Goal: Task Accomplishment & Management: Manage account settings

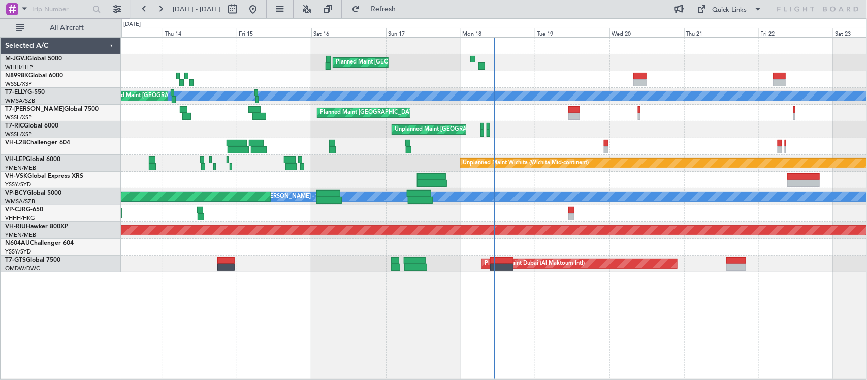
click at [679, 296] on div "Planned Maint [GEOGRAPHIC_DATA] (Seletar) Unplanned Maint [GEOGRAPHIC_DATA] (Su…" at bounding box center [493, 208] width 745 height 342
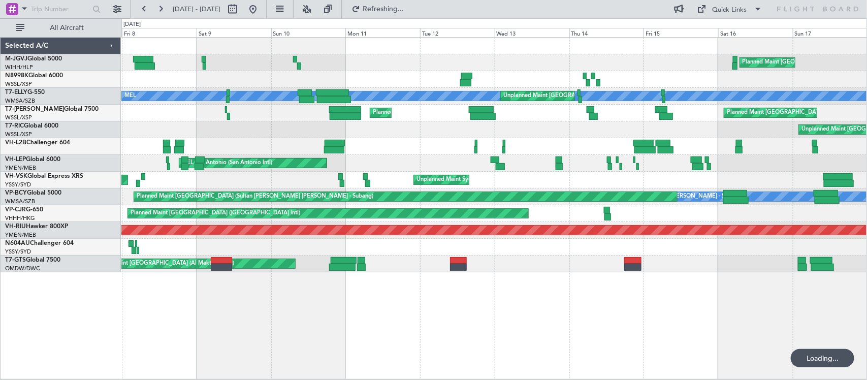
click at [551, 293] on div "Planned Maint [GEOGRAPHIC_DATA] (Seletar) [PERSON_NAME] Unplanned Maint [GEOGRA…" at bounding box center [493, 208] width 745 height 342
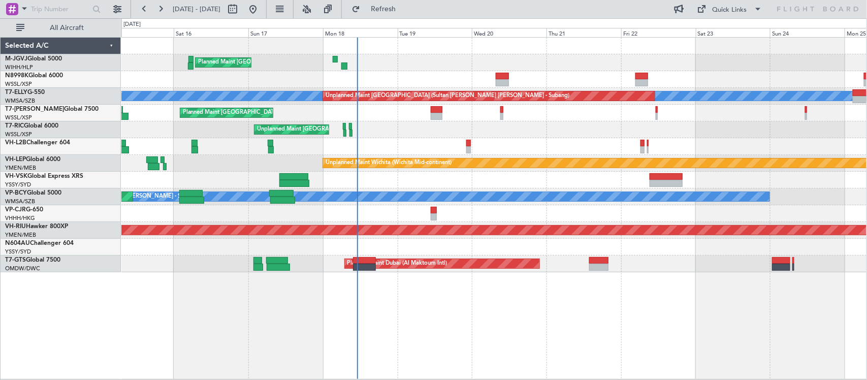
click at [65, 244] on div "Planned Maint [GEOGRAPHIC_DATA] (Seletar) [PERSON_NAME] Unplanned Maint [GEOGRA…" at bounding box center [433, 199] width 867 height 362
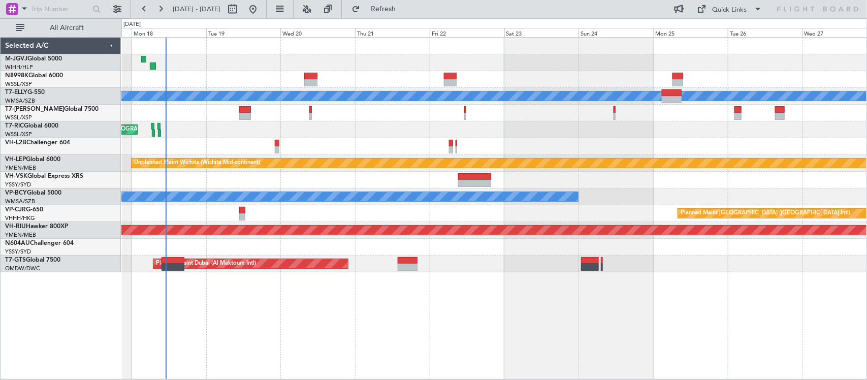
click at [437, 147] on div at bounding box center [493, 146] width 745 height 17
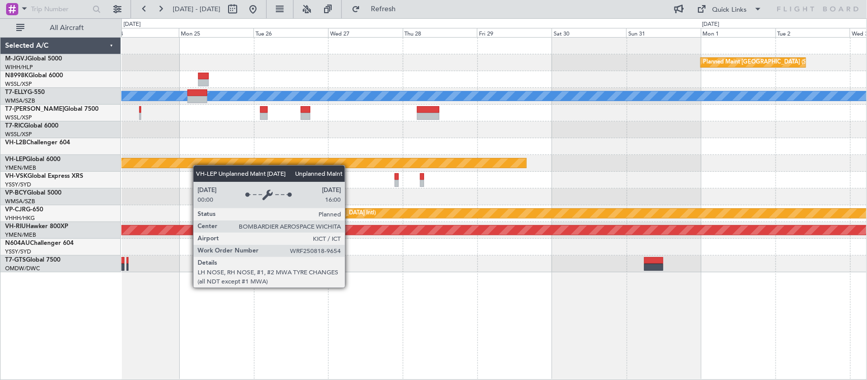
click at [126, 158] on div "Planned Maint [GEOGRAPHIC_DATA] (Seletar) [PERSON_NAME] Unplanned Maint [GEOGRA…" at bounding box center [493, 155] width 745 height 235
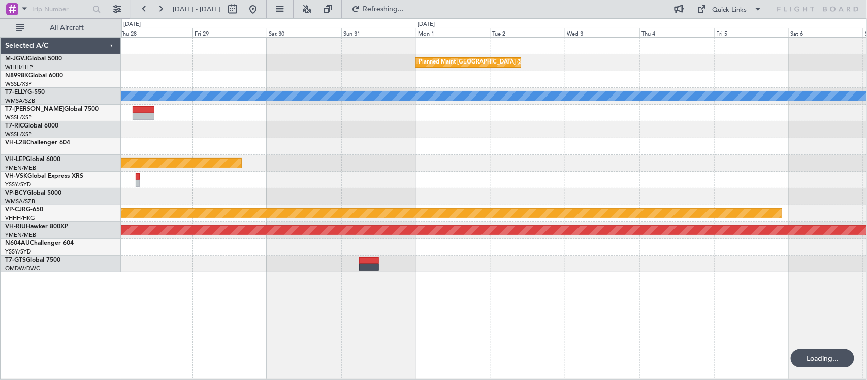
click at [358, 155] on div "Unplanned Maint Wichita (Wichita Mid-continent)" at bounding box center [493, 163] width 745 height 17
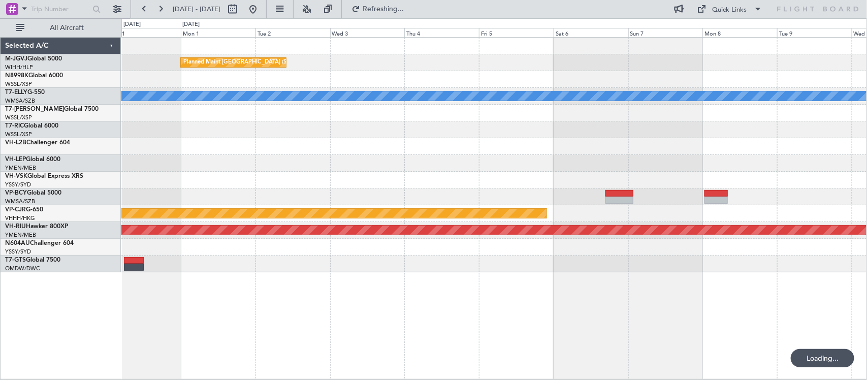
click at [120, 167] on div "Planned Maint [GEOGRAPHIC_DATA] (Seletar) [PERSON_NAME] Planned Maint [GEOGRAPH…" at bounding box center [433, 199] width 867 height 362
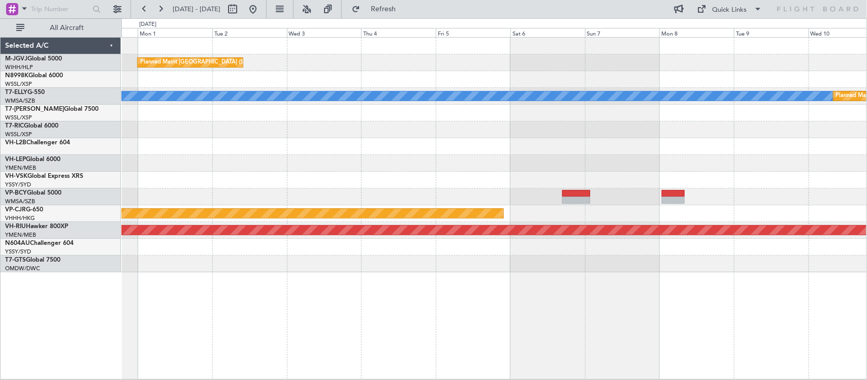
click at [701, 150] on div "Planned Maint [GEOGRAPHIC_DATA] (Seletar) [PERSON_NAME] Planned Maint [GEOGRAPH…" at bounding box center [493, 155] width 745 height 235
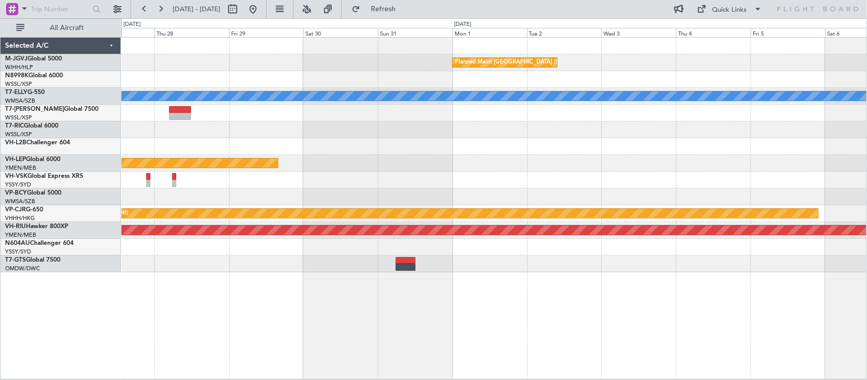
click at [593, 126] on div at bounding box center [493, 129] width 745 height 17
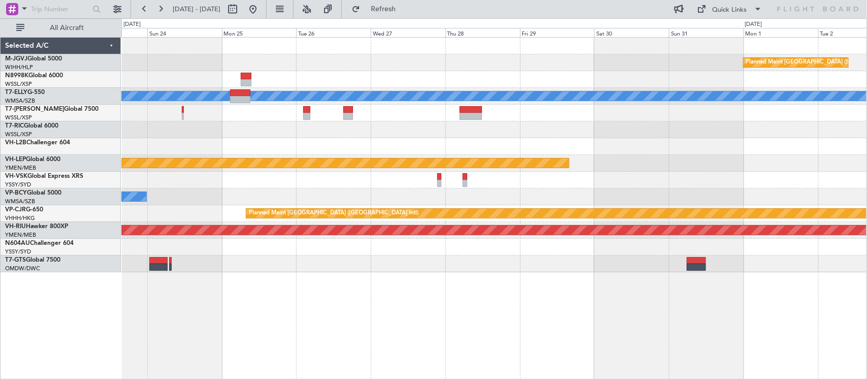
click at [592, 144] on div "Planned Maint [GEOGRAPHIC_DATA] (Seletar) [PERSON_NAME] Unplanned Maint [GEOGRA…" at bounding box center [493, 155] width 745 height 235
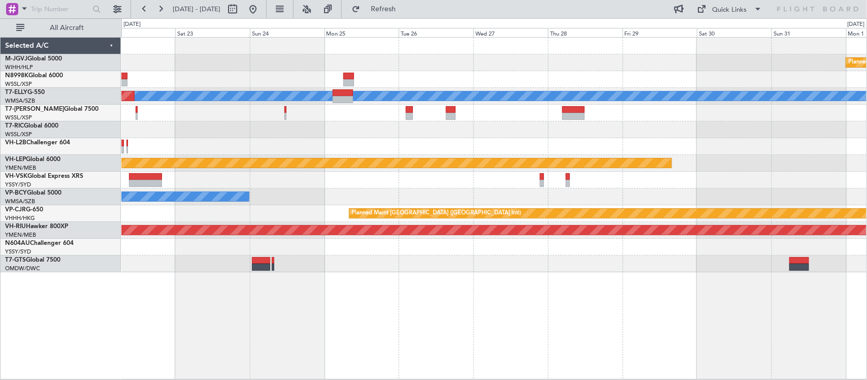
click at [371, 156] on div "Planned Maint [GEOGRAPHIC_DATA] (Seletar) [PERSON_NAME] Unplanned Maint [GEOGRA…" at bounding box center [493, 155] width 745 height 235
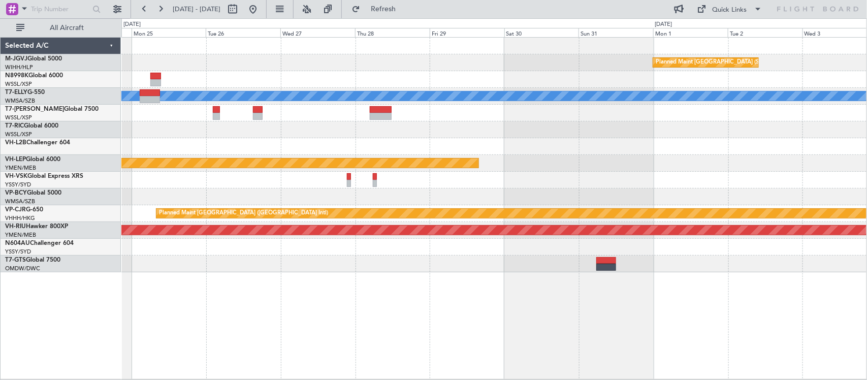
click at [803, 89] on div "Planned Maint [GEOGRAPHIC_DATA] (Seletar) [PERSON_NAME] Unplanned Maint [GEOGRA…" at bounding box center [493, 155] width 745 height 235
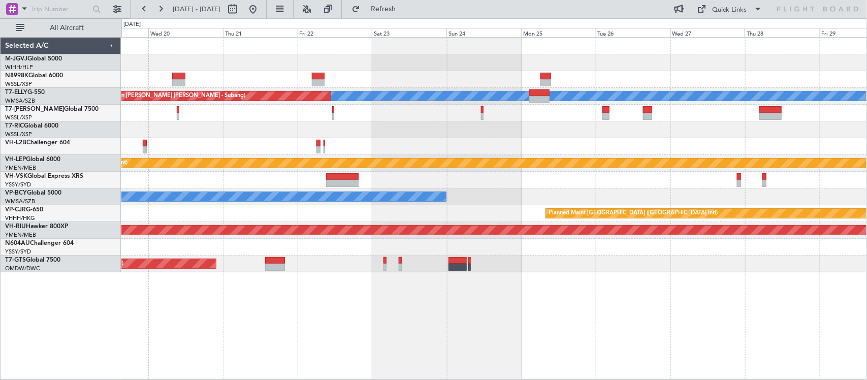
click at [351, 123] on div "Planned Maint [GEOGRAPHIC_DATA] (Seletar) [PERSON_NAME] Unplanned Maint [GEOGRA…" at bounding box center [493, 155] width 745 height 235
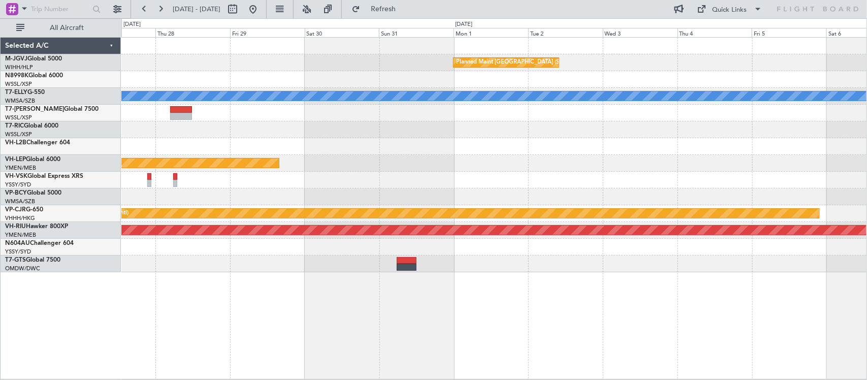
click at [341, 150] on div at bounding box center [493, 146] width 745 height 17
click at [676, 146] on div at bounding box center [493, 146] width 745 height 17
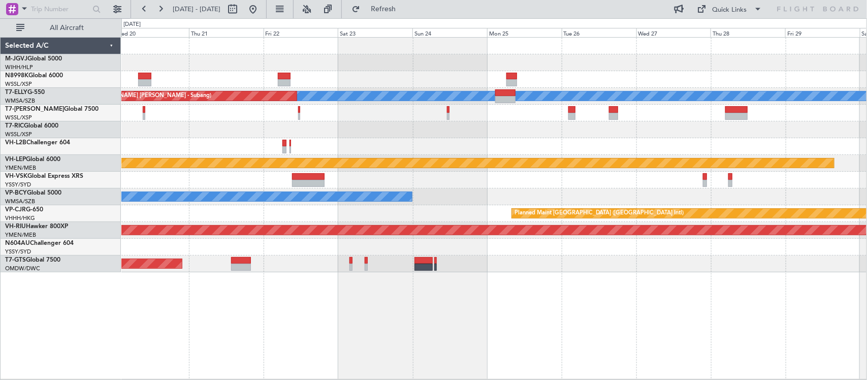
click at [701, 164] on div "Planned Maint [GEOGRAPHIC_DATA] (Seletar) [PERSON_NAME] Unplanned Maint [GEOGRA…" at bounding box center [493, 155] width 745 height 235
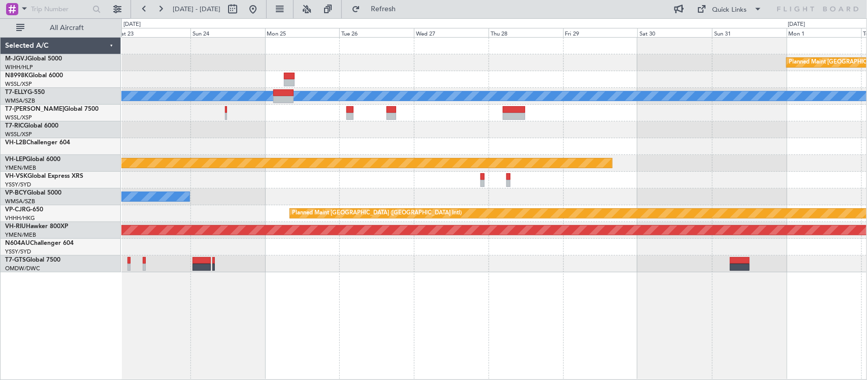
click at [220, 257] on div "Planned Maint [GEOGRAPHIC_DATA] (Seletar) [PERSON_NAME] Unplanned Maint [GEOGRA…" at bounding box center [493, 155] width 745 height 235
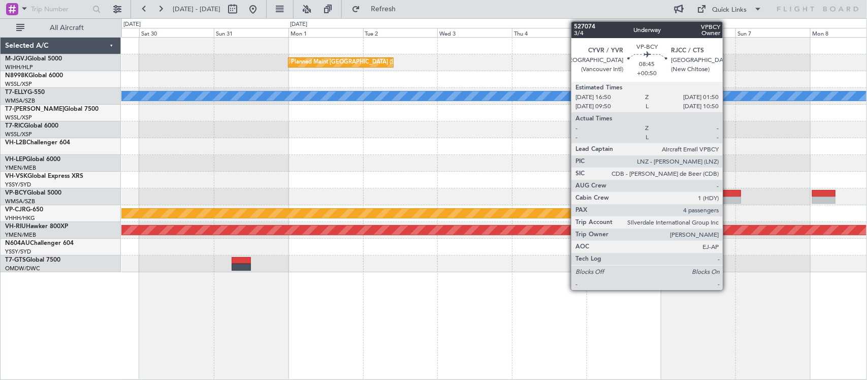
click at [728, 193] on div at bounding box center [727, 193] width 28 height 7
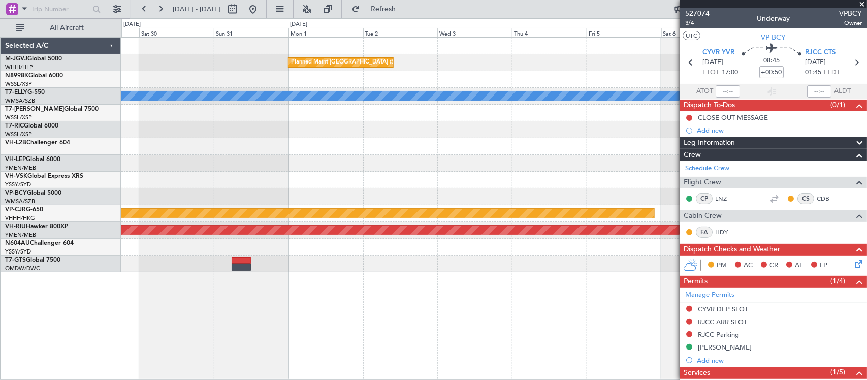
scroll to position [106, 0]
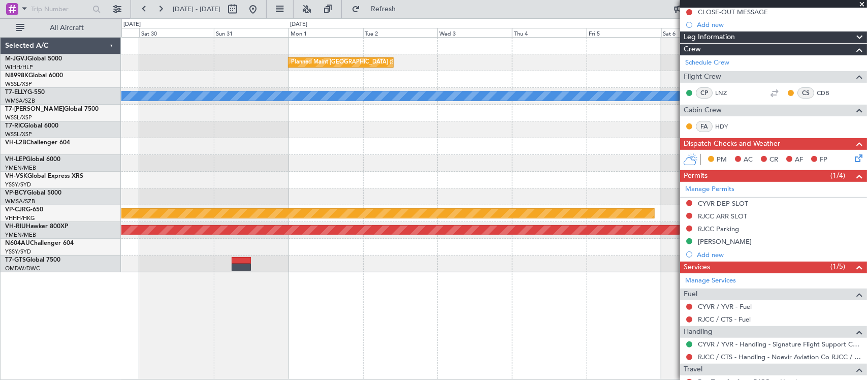
drag, startPoint x: 286, startPoint y: 14, endPoint x: 325, endPoint y: 63, distance: 63.2
click at [261, 14] on button at bounding box center [253, 9] width 16 height 16
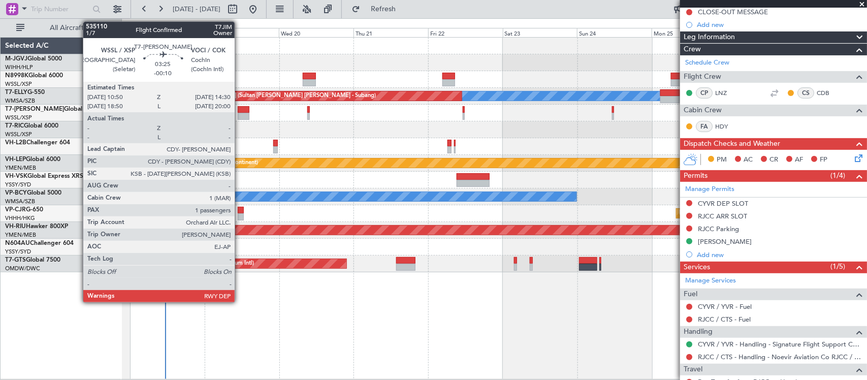
click at [240, 116] on div at bounding box center [244, 116] width 12 height 7
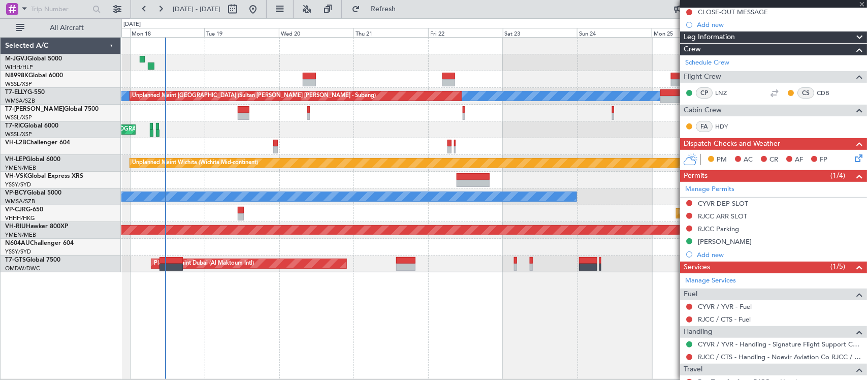
type input "-00:10"
type input "1"
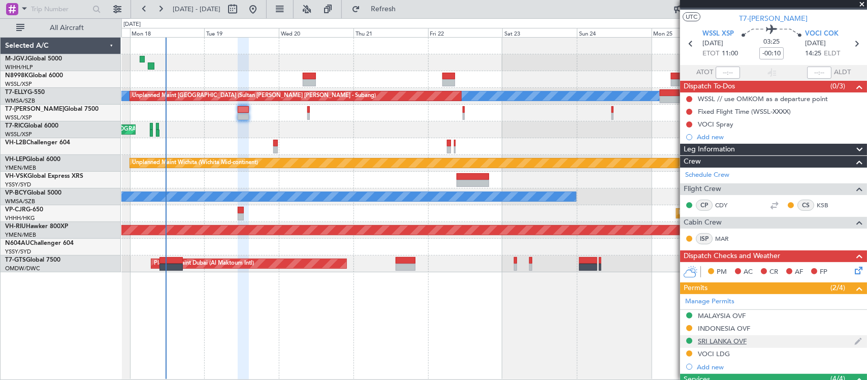
scroll to position [0, 0]
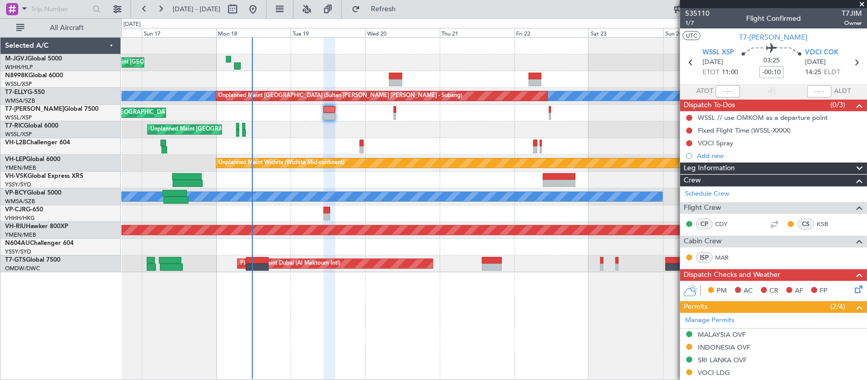
click at [391, 141] on div at bounding box center [493, 146] width 745 height 17
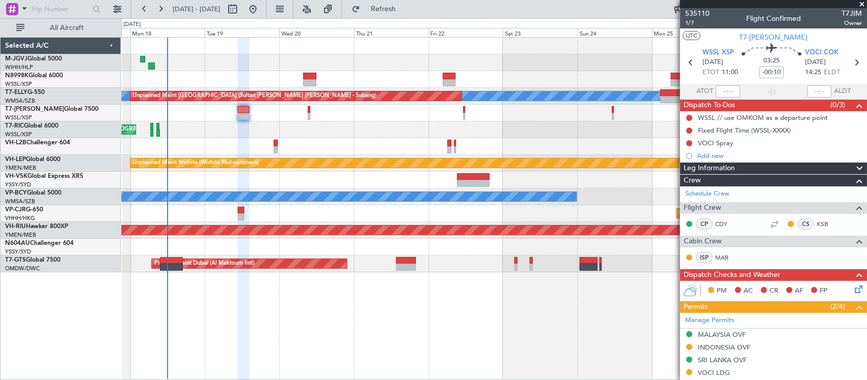
scroll to position [106, 0]
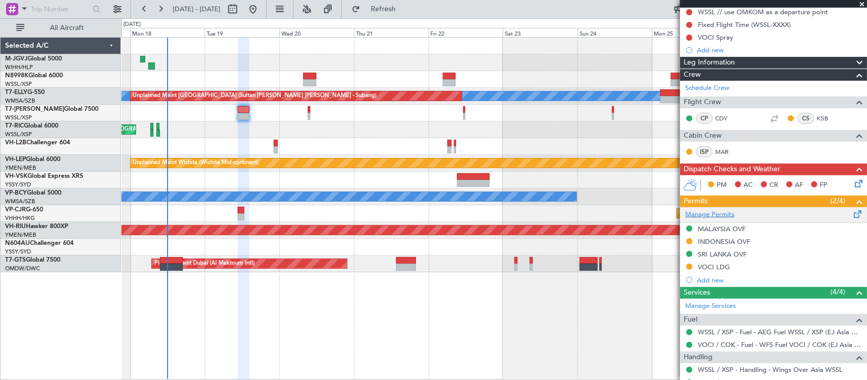
click at [723, 217] on link "Manage Permits" at bounding box center [709, 215] width 49 height 10
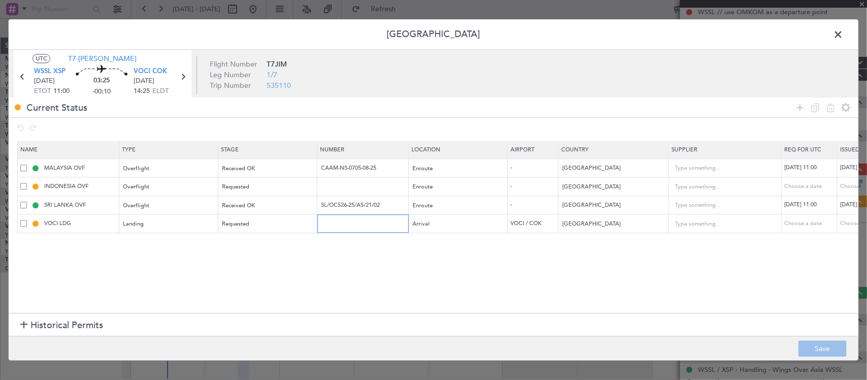
click at [359, 228] on input "text" at bounding box center [364, 223] width 88 height 9
paste input "YA/N/1541/08/18"
type input "YA/N/1541/08/18"
click at [851, 223] on div "Choose a date" at bounding box center [866, 223] width 53 height 9
select select "8"
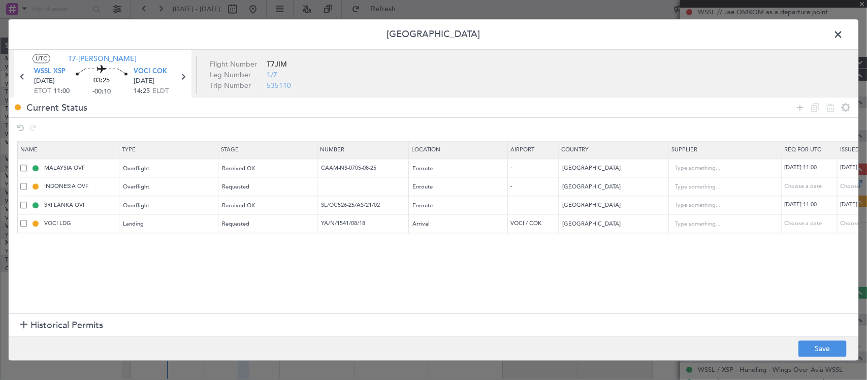
select select "2025"
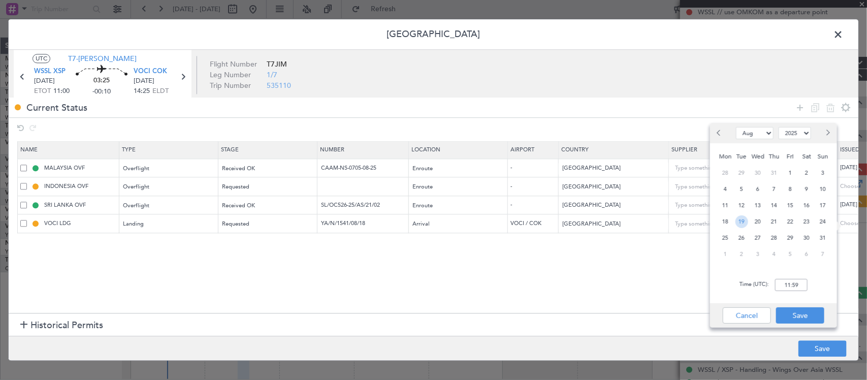
click at [737, 220] on span "19" at bounding box center [741, 221] width 13 height 13
click at [799, 286] on input "00:00" at bounding box center [791, 285] width 32 height 12
type input "11:00"
click at [805, 319] on button "Save" at bounding box center [800, 315] width 48 height 16
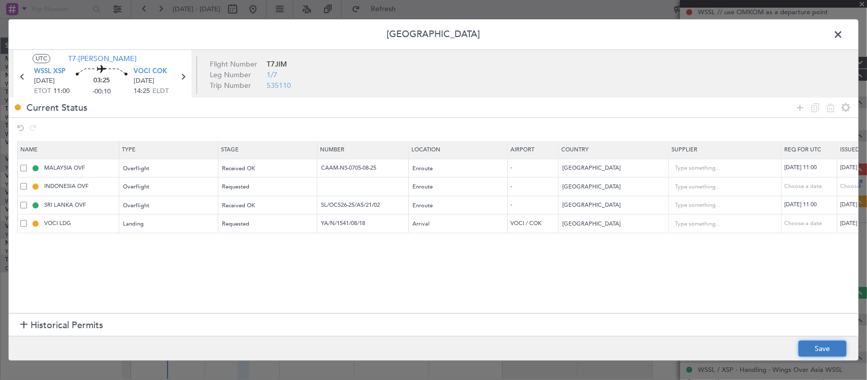
click at [815, 346] on button "Save" at bounding box center [822, 349] width 48 height 16
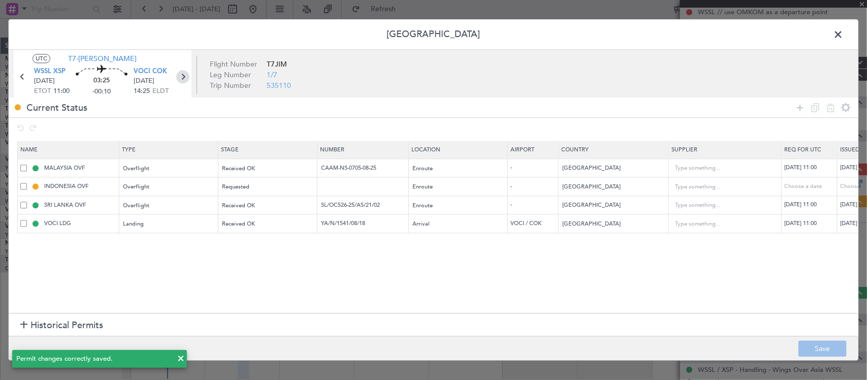
click at [186, 72] on icon at bounding box center [182, 77] width 13 height 13
type input "-00:05"
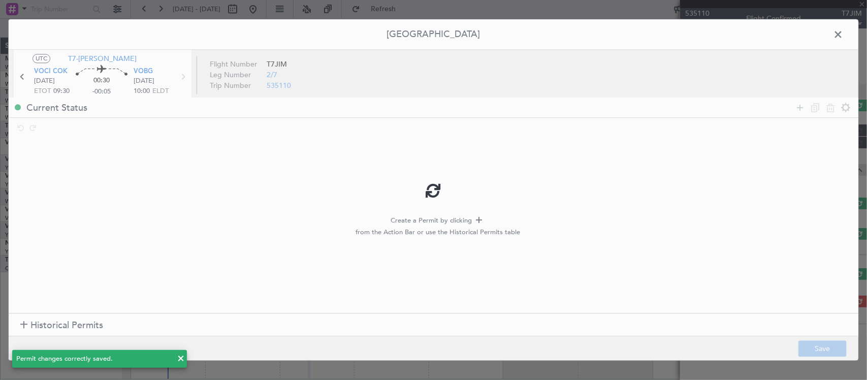
scroll to position [0, 0]
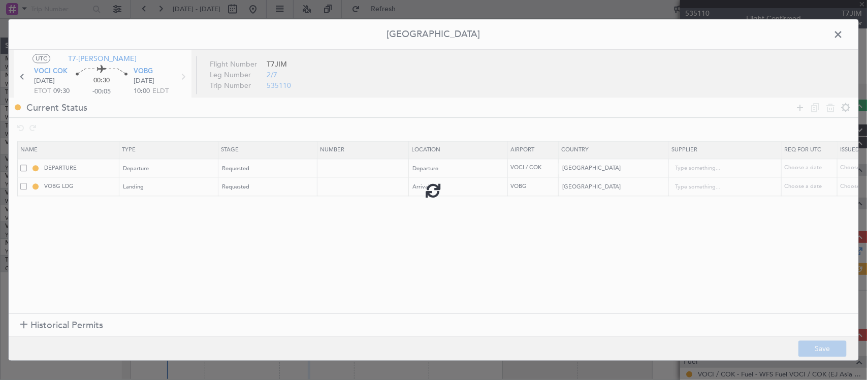
click at [356, 169] on div at bounding box center [433, 189] width 849 height 341
click at [356, 170] on input "text" at bounding box center [364, 167] width 88 height 9
paste input "YA/N/1541/08/18"
type input "YA/N/1541/08/18"
click at [356, 183] on input "text" at bounding box center [364, 186] width 88 height 9
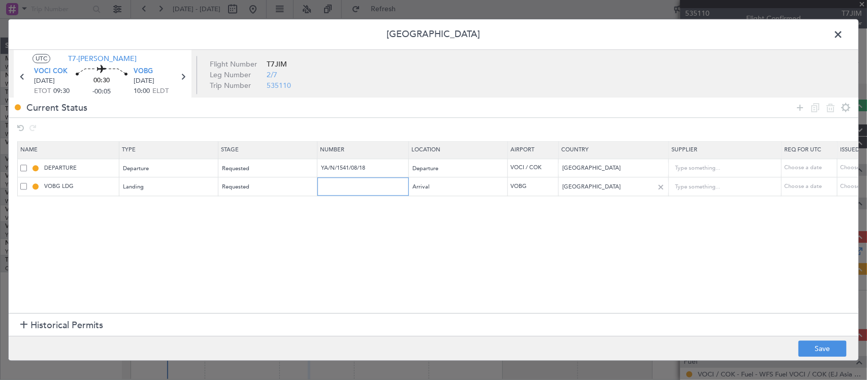
paste input "YA/N/1541/08/18"
type input "YA/N/1541/08/18"
click at [847, 169] on div "Choose a date" at bounding box center [866, 168] width 53 height 9
select select "8"
select select "2025"
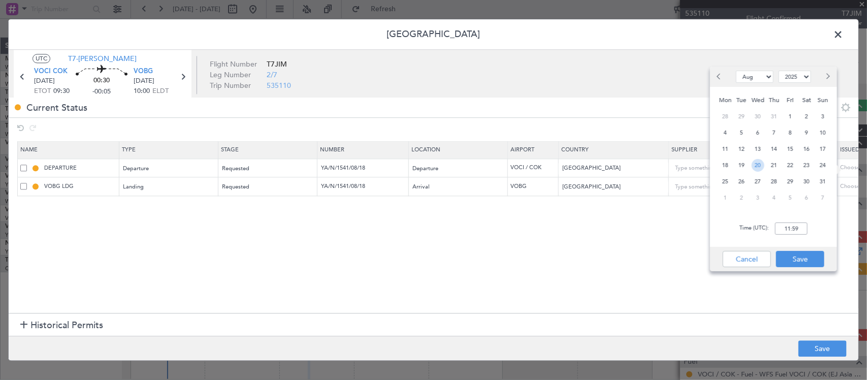
drag, startPoint x: 753, startPoint y: 166, endPoint x: 779, endPoint y: 191, distance: 36.6
click at [752, 166] on span "20" at bounding box center [757, 165] width 13 height 13
click at [793, 221] on div "Time (UTC): 00:00" at bounding box center [773, 228] width 127 height 37
click at [795, 223] on input "00:00" at bounding box center [791, 228] width 32 height 12
type input "09:30"
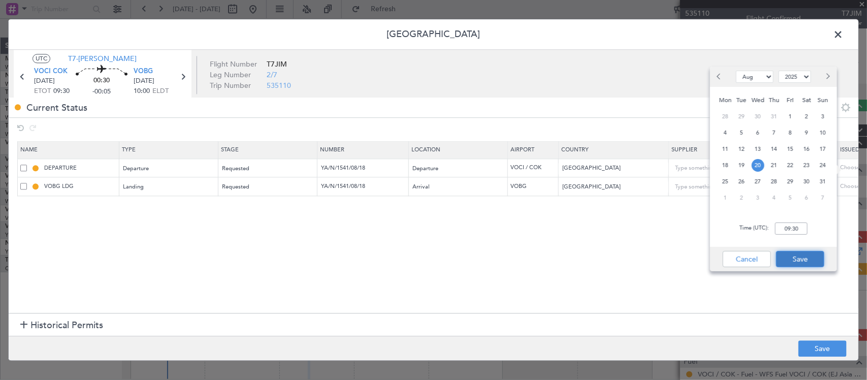
click at [798, 256] on button "Save" at bounding box center [800, 259] width 48 height 16
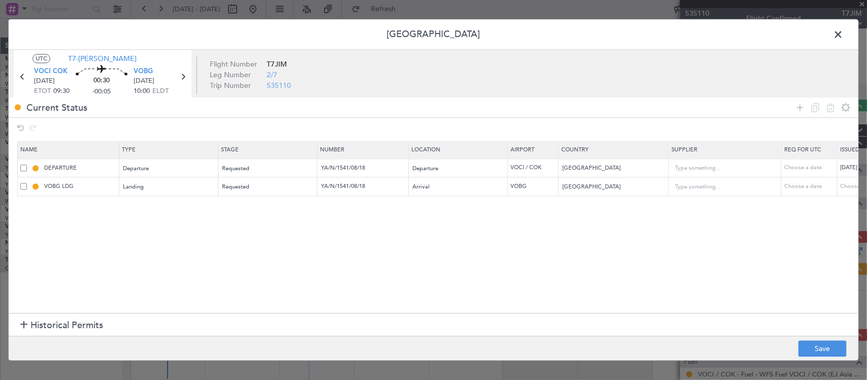
click at [844, 189] on div "Choose a date" at bounding box center [866, 186] width 53 height 9
select select "8"
select select "2025"
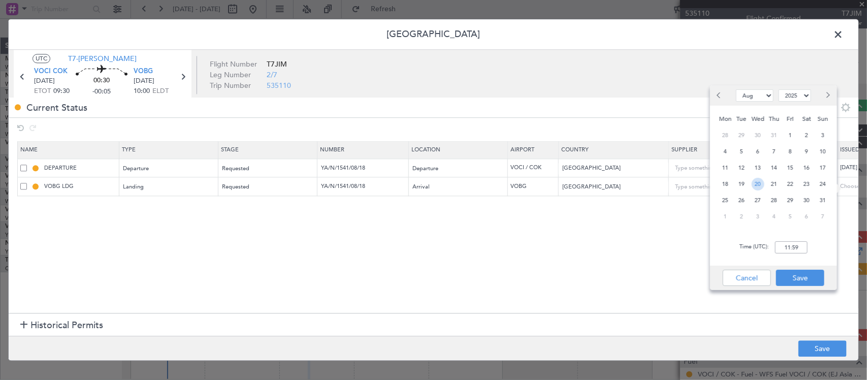
click at [760, 184] on span "20" at bounding box center [757, 184] width 13 height 13
click at [795, 249] on input "00:00" at bounding box center [791, 247] width 32 height 12
type input "09:30"
click at [801, 282] on button "Save" at bounding box center [800, 278] width 48 height 16
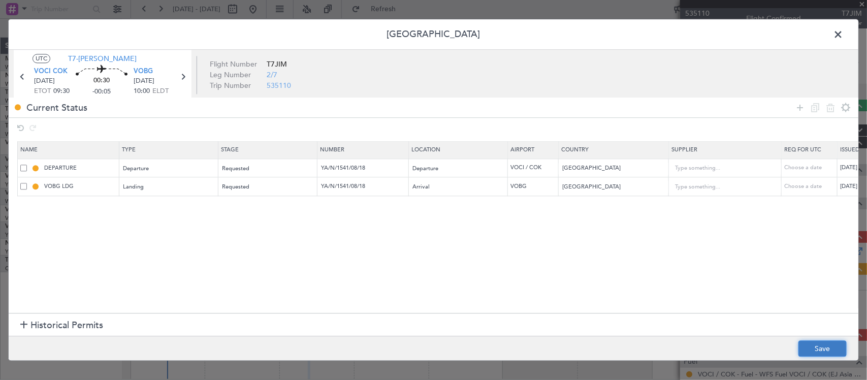
click at [827, 348] on button "Save" at bounding box center [822, 349] width 48 height 16
click at [178, 75] on icon at bounding box center [182, 77] width 13 height 13
click at [346, 168] on input "text" at bounding box center [364, 167] width 88 height 9
paste input "YA/N/1541/08/18"
type input "YA/N/1541/08/18"
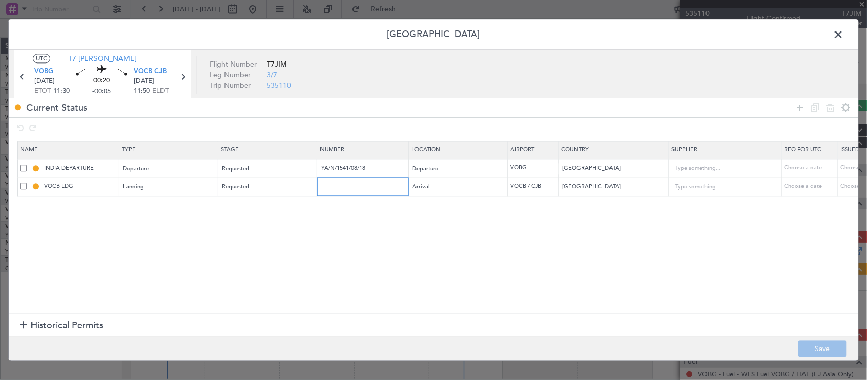
click at [345, 188] on input "text" at bounding box center [364, 186] width 88 height 9
paste input "YA/N/1541/08/18"
type input "YA/N/1541/08/18"
click at [842, 166] on div "Choose a date" at bounding box center [866, 168] width 53 height 9
select select "8"
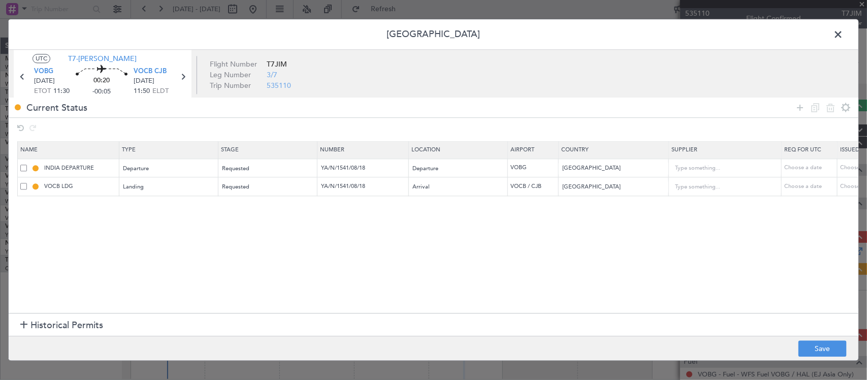
select select "2025"
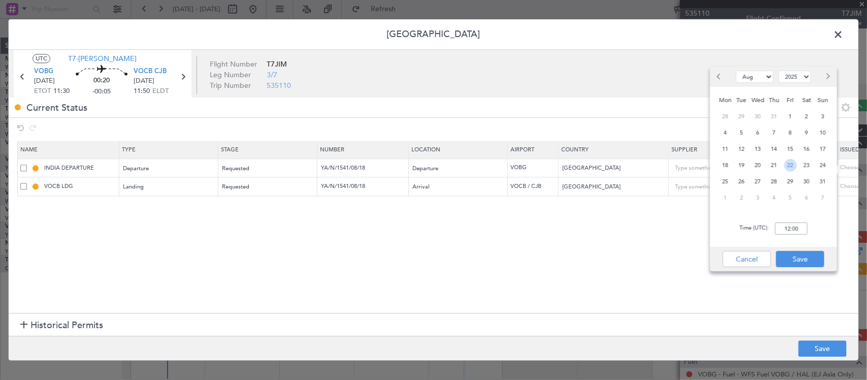
click at [793, 166] on span "22" at bounding box center [790, 165] width 13 height 13
click at [789, 226] on input "00:00" at bounding box center [791, 228] width 32 height 12
type input "11:30"
click at [803, 264] on button "Save" at bounding box center [800, 259] width 48 height 16
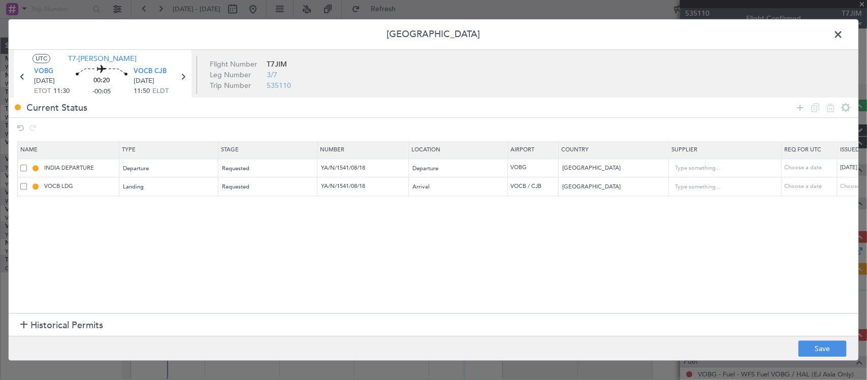
click at [841, 186] on div "Choose a date" at bounding box center [866, 186] width 53 height 9
select select "8"
select select "2025"
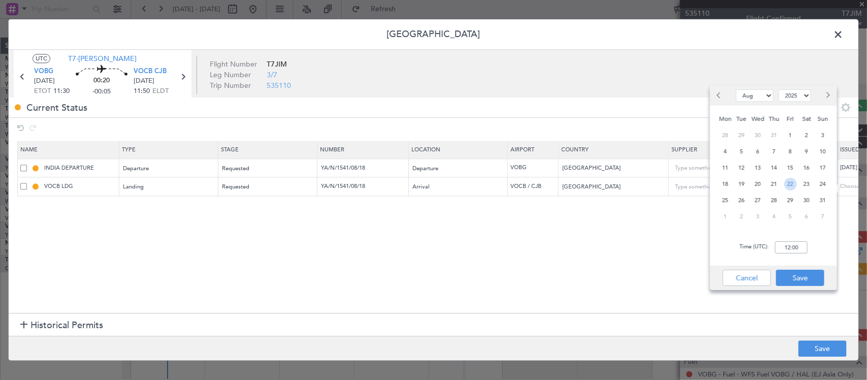
click at [790, 183] on span "22" at bounding box center [790, 184] width 13 height 13
click at [801, 247] on input "00:00" at bounding box center [791, 247] width 32 height 12
type input "11:30"
click at [799, 284] on button "Save" at bounding box center [800, 278] width 48 height 16
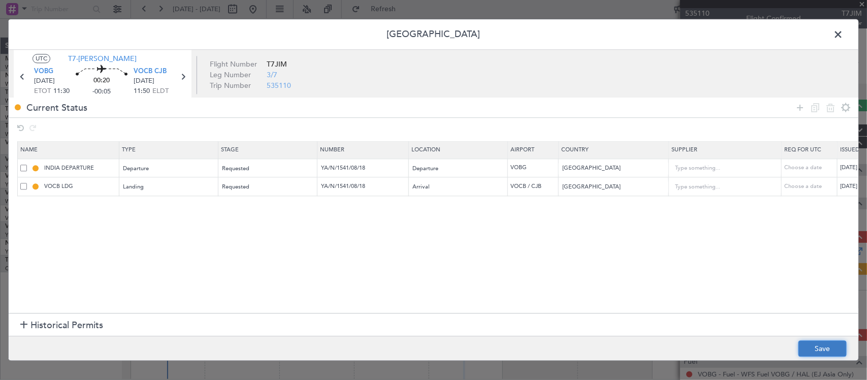
click at [829, 350] on button "Save" at bounding box center [822, 349] width 48 height 16
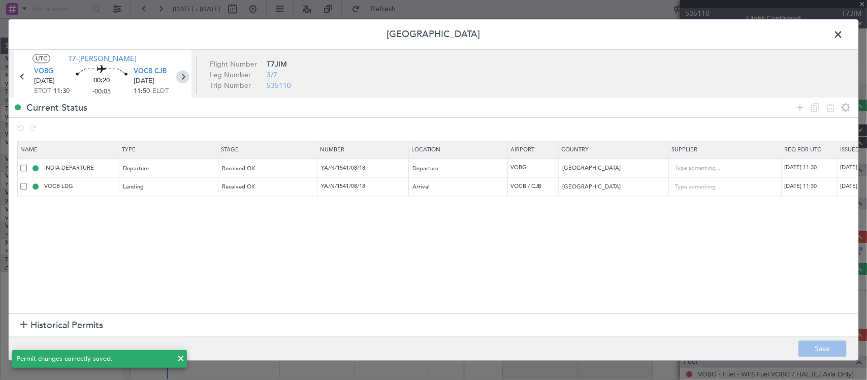
click at [185, 82] on icon at bounding box center [182, 77] width 13 height 13
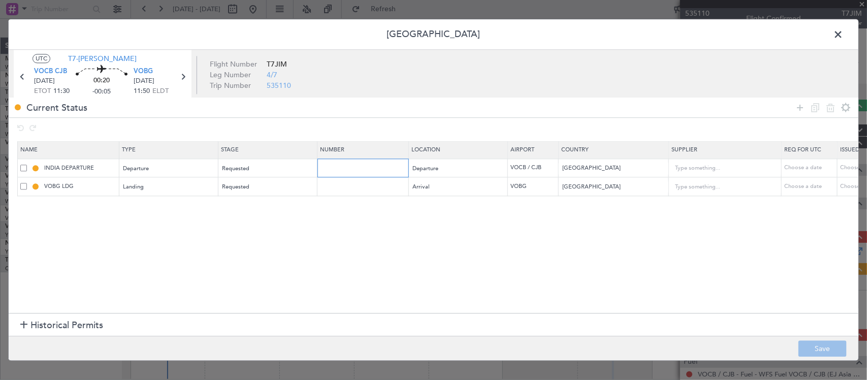
click at [352, 166] on input "text" at bounding box center [364, 167] width 88 height 9
paste input "YA/N/1541/08/18"
type input "YA/N/1541/08/18"
click at [353, 185] on input "text" at bounding box center [364, 186] width 88 height 9
paste input "YA/N/1541/08/18"
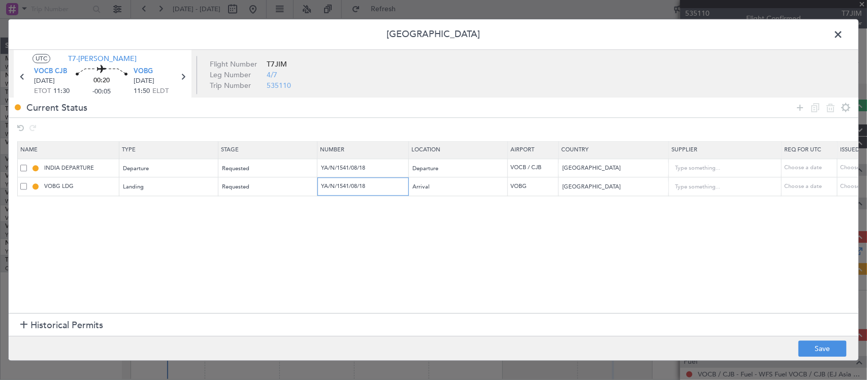
type input "YA/N/1541/08/18"
click at [844, 170] on div "Choose a date" at bounding box center [866, 168] width 53 height 9
select select "8"
select select "2025"
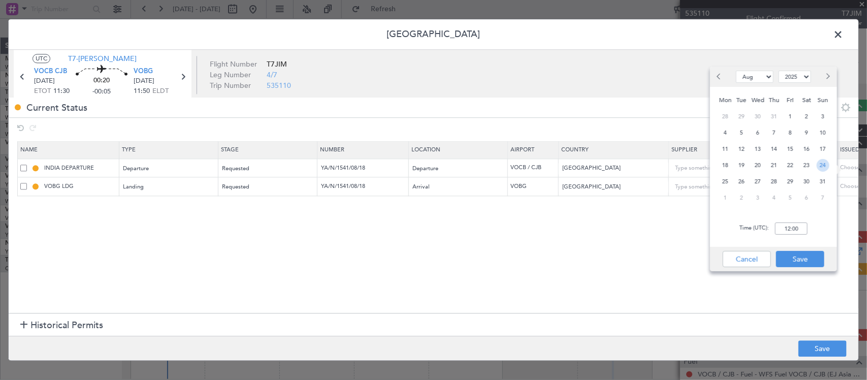
click at [818, 164] on span "24" at bounding box center [822, 165] width 13 height 13
click at [793, 232] on input "00:00" at bounding box center [791, 228] width 32 height 12
type input "11:30"
click at [798, 257] on button "Save" at bounding box center [800, 259] width 48 height 16
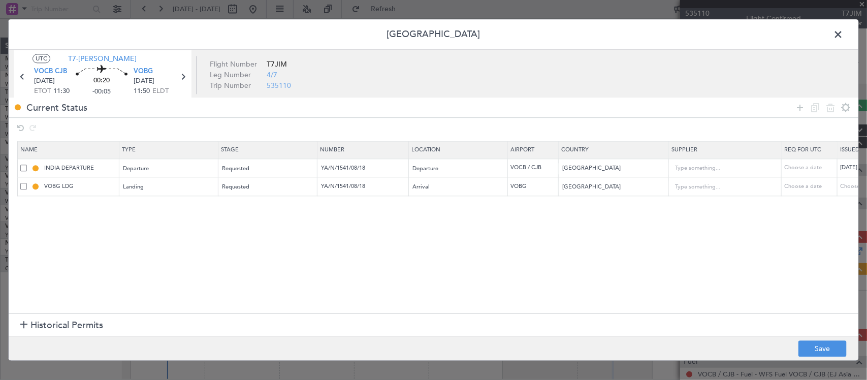
click at [847, 190] on div "Choose a date" at bounding box center [866, 186] width 53 height 9
select select "8"
select select "2025"
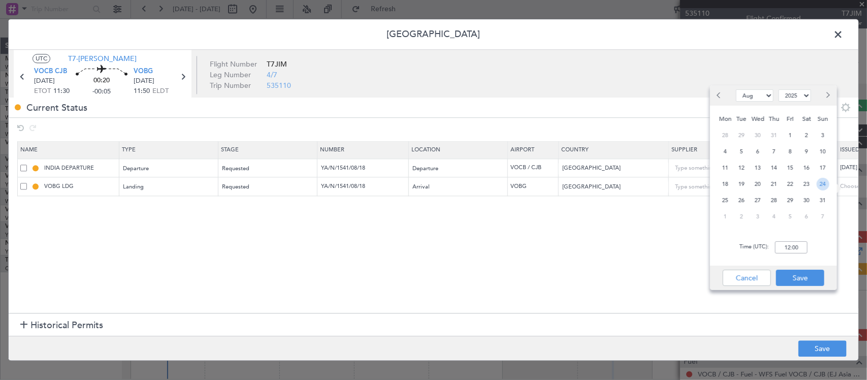
drag, startPoint x: 817, startPoint y: 179, endPoint x: 818, endPoint y: 194, distance: 14.7
click at [818, 180] on span "24" at bounding box center [822, 184] width 13 height 13
click at [793, 246] on input "00:00" at bounding box center [791, 247] width 32 height 12
type input "11:30"
click at [806, 279] on button "Save" at bounding box center [800, 278] width 48 height 16
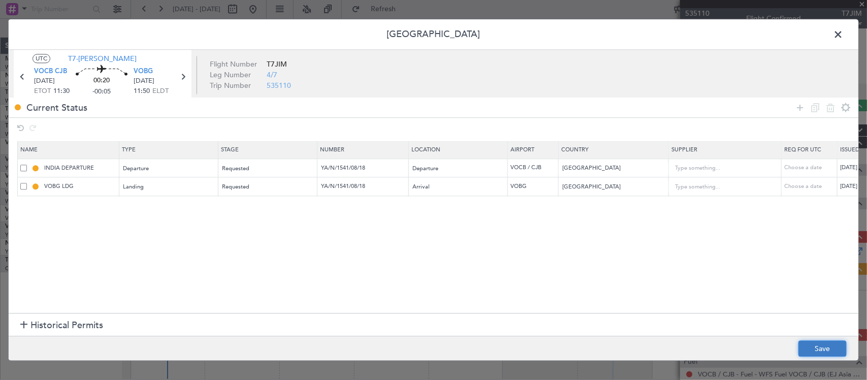
click at [824, 344] on button "Save" at bounding box center [822, 349] width 48 height 16
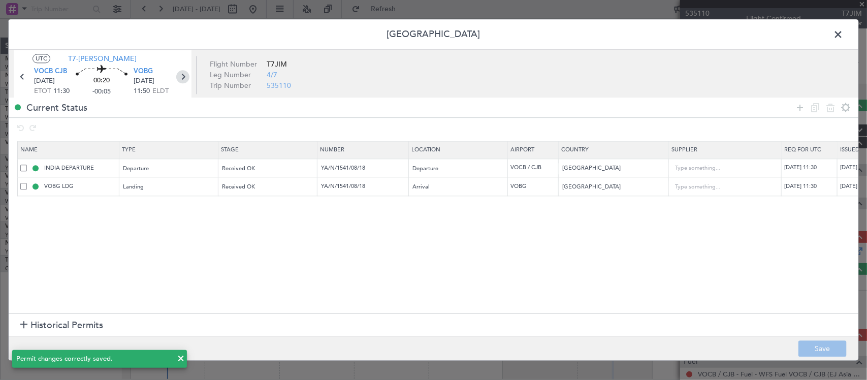
click at [179, 79] on icon at bounding box center [182, 77] width 13 height 13
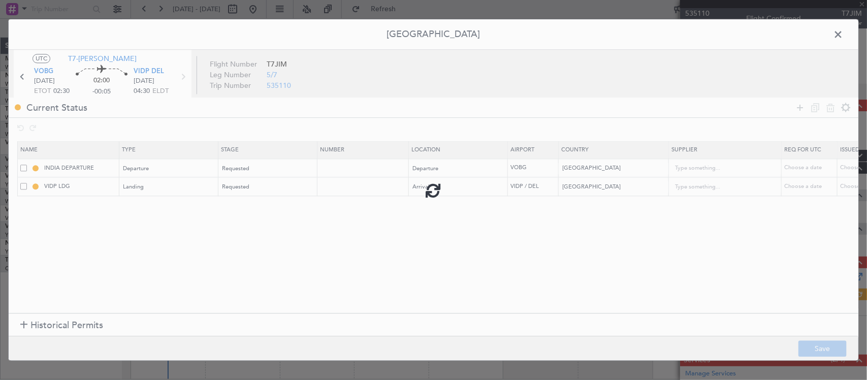
click at [343, 171] on div at bounding box center [433, 189] width 849 height 341
click at [345, 171] on input "text" at bounding box center [364, 167] width 88 height 9
paste input "YA/N/1541/08/18"
type input "YA/N/1541/08/18"
click at [348, 191] on input "text" at bounding box center [364, 186] width 88 height 9
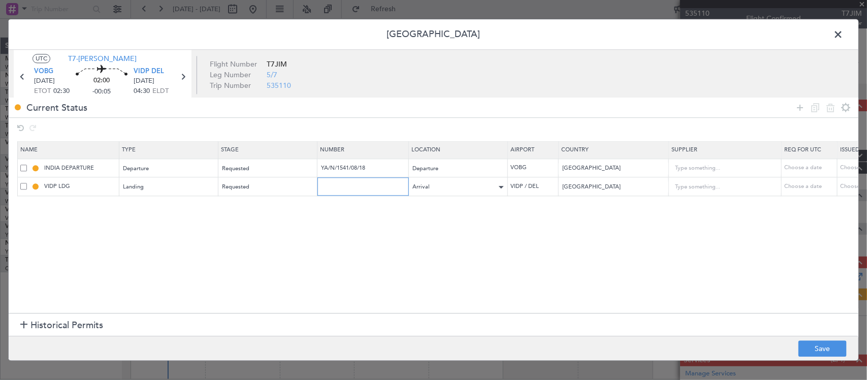
paste input "YA/N/1541/08/18"
type input "YA/N/1541/08/18"
click at [853, 169] on div "Choose a date" at bounding box center [866, 168] width 53 height 9
select select "8"
select select "2025"
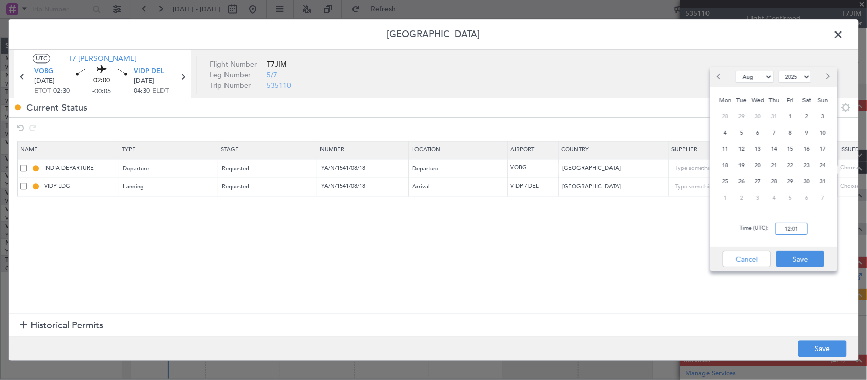
click at [801, 225] on input "12:01" at bounding box center [791, 228] width 32 height 12
click at [734, 183] on div "26" at bounding box center [741, 181] width 16 height 16
click at [789, 235] on div "Time (UTC): 00:00" at bounding box center [773, 228] width 127 height 37
click at [795, 230] on input "00:00" at bounding box center [791, 228] width 32 height 12
type input "02:30"
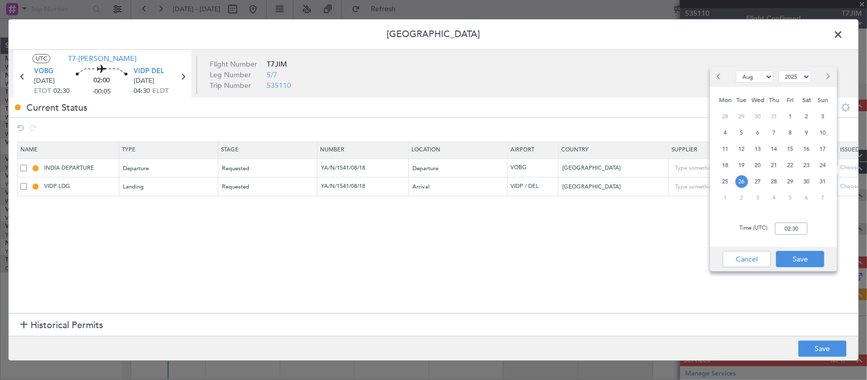
click at [806, 267] on div "Cancel Save" at bounding box center [773, 259] width 127 height 24
click at [806, 259] on button "Save" at bounding box center [800, 259] width 48 height 16
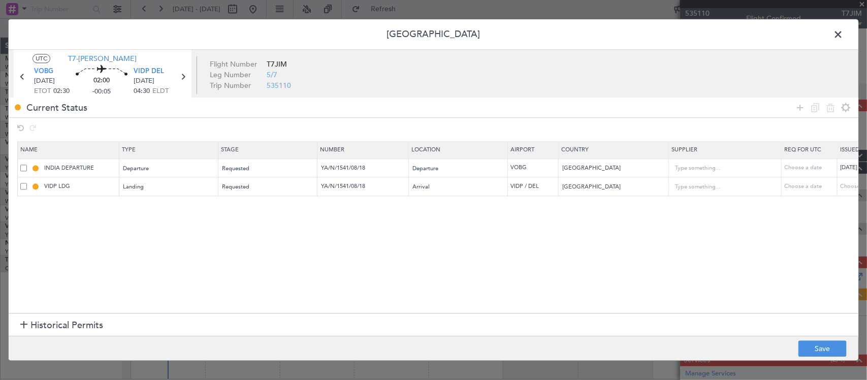
click at [848, 183] on div "Choose a date" at bounding box center [866, 186] width 53 height 9
select select "8"
select select "2025"
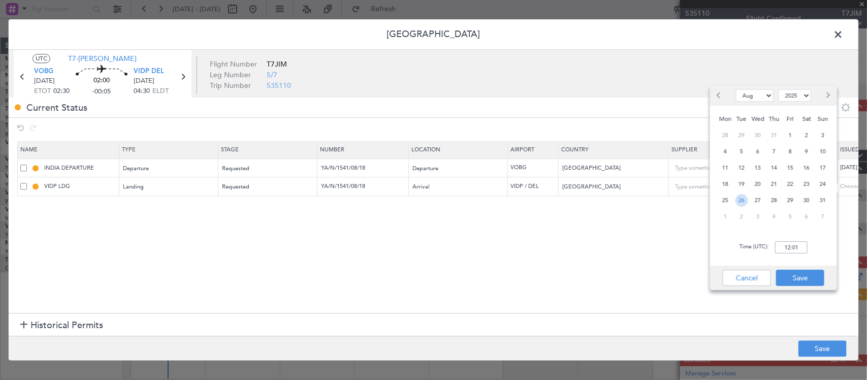
click at [743, 203] on span "26" at bounding box center [741, 200] width 13 height 13
drag, startPoint x: 803, startPoint y: 249, endPoint x: 848, endPoint y: 257, distance: 45.9
click at [802, 249] on input "00:00" at bounding box center [791, 247] width 32 height 12
type input "02:30"
click at [796, 286] on div "Cancel Save" at bounding box center [773, 278] width 127 height 24
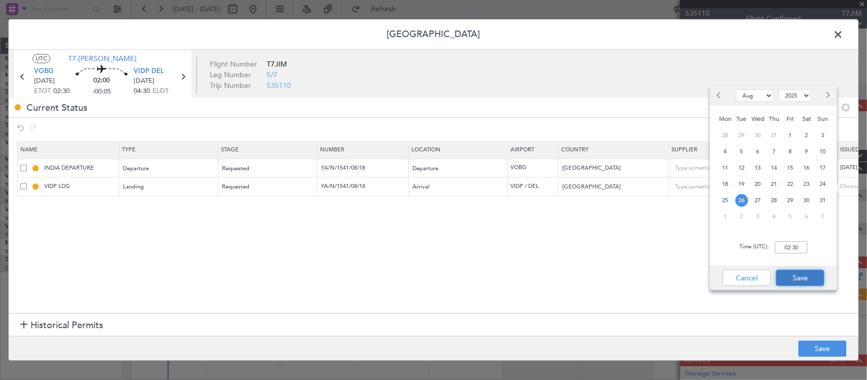
click at [798, 277] on button "Save" at bounding box center [800, 278] width 48 height 16
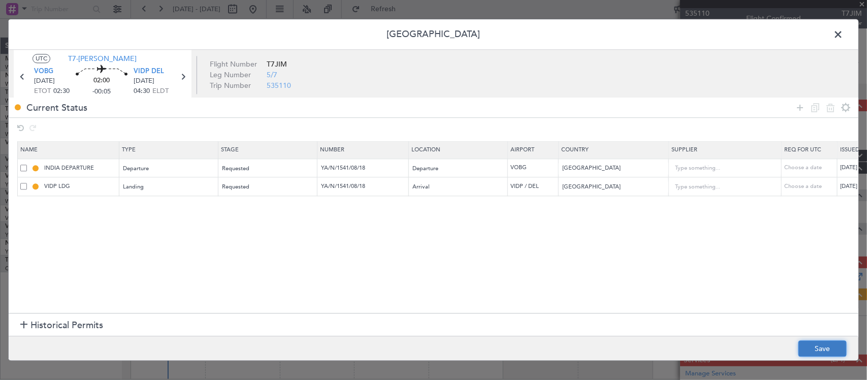
click at [818, 349] on button "Save" at bounding box center [822, 349] width 48 height 16
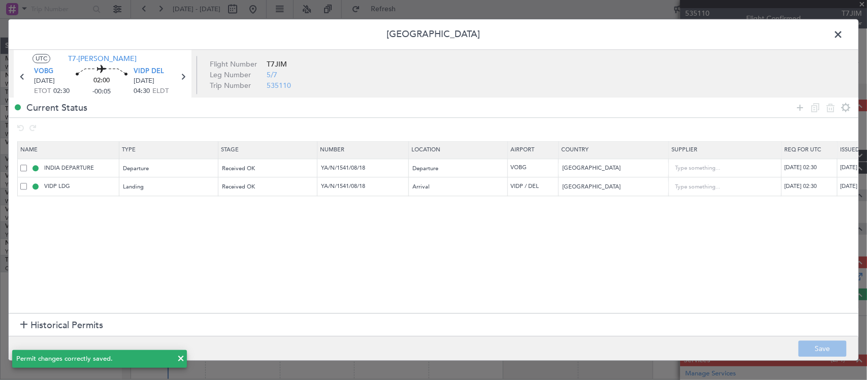
click at [183, 77] on icon at bounding box center [182, 77] width 13 height 13
type input "+00:05"
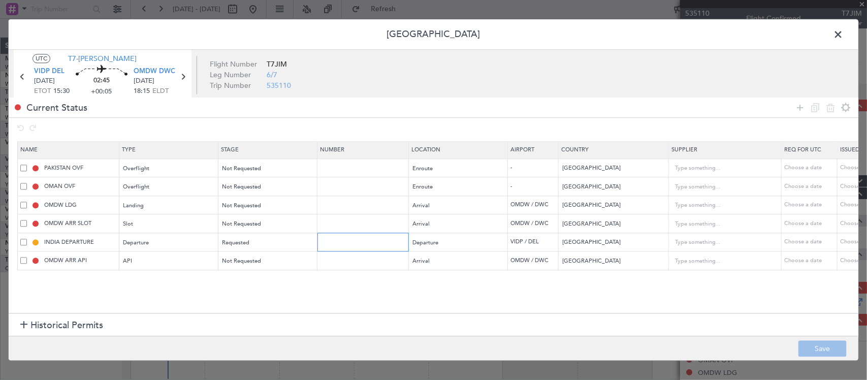
click at [343, 240] on input "text" at bounding box center [364, 242] width 88 height 9
paste input "YA/N/1541/08/18"
type input "YA/N/1541/08/18"
click at [853, 241] on div "Choose a date" at bounding box center [866, 242] width 53 height 9
select select "8"
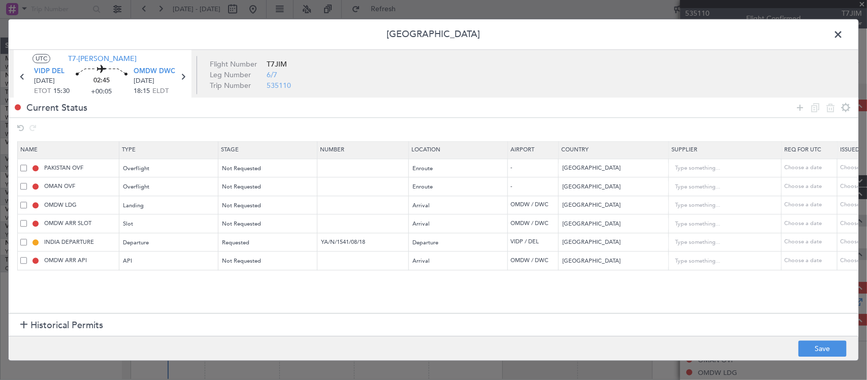
select select "2025"
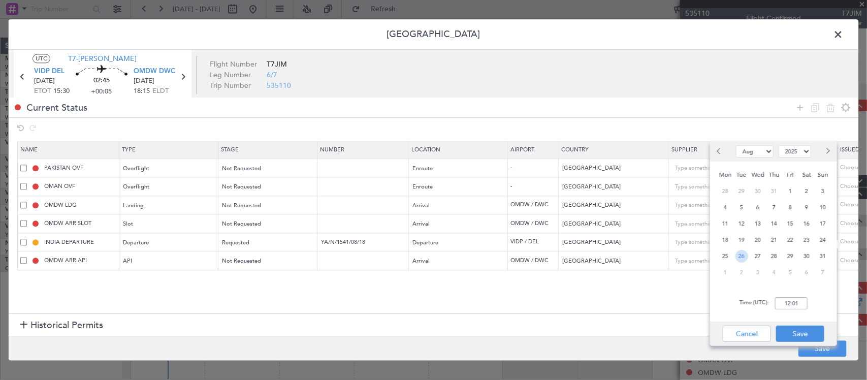
click at [743, 256] on span "26" at bounding box center [741, 256] width 13 height 13
click at [791, 306] on input "00:00" at bounding box center [791, 303] width 32 height 12
type input "15:30"
click at [799, 338] on button "Save" at bounding box center [800, 333] width 48 height 16
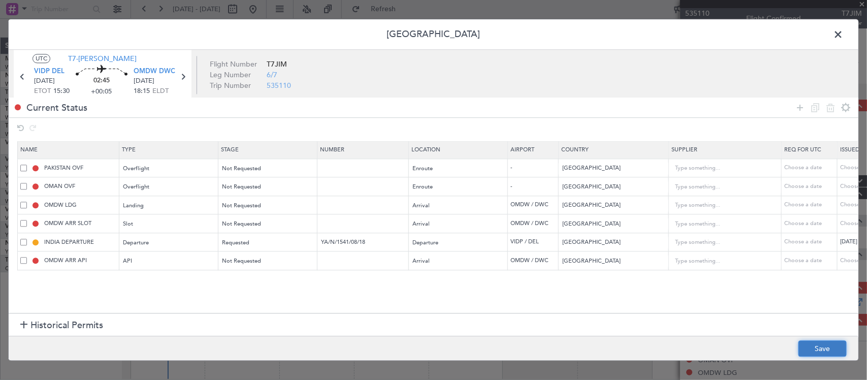
click at [827, 350] on button "Save" at bounding box center [822, 349] width 48 height 16
click at [843, 31] on span at bounding box center [843, 37] width 0 height 20
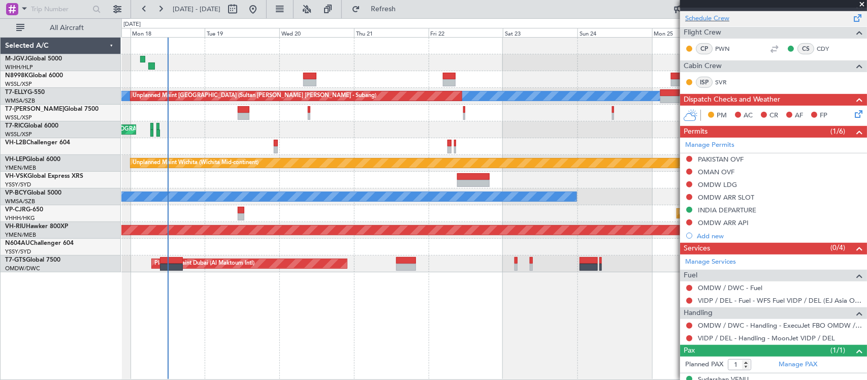
scroll to position [205, 0]
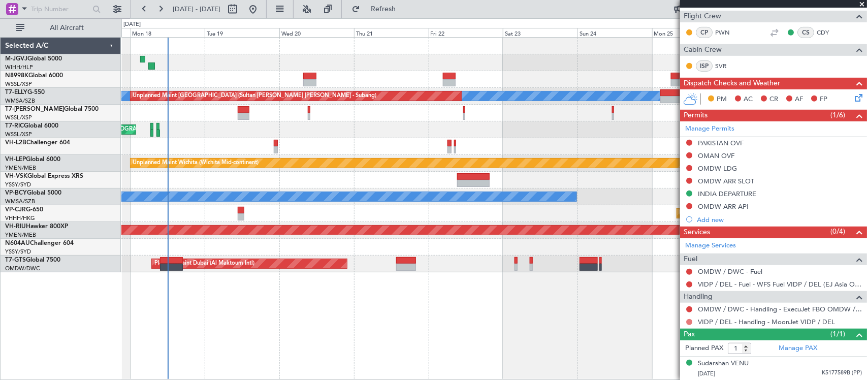
click at [688, 321] on button at bounding box center [689, 322] width 6 height 6
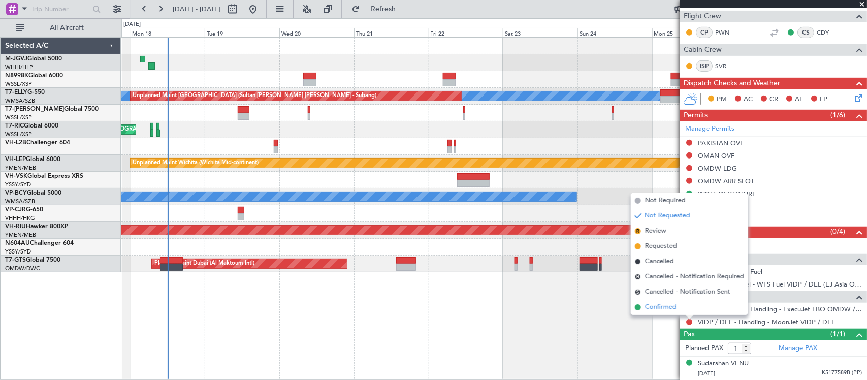
click at [685, 312] on li "Confirmed" at bounding box center [689, 307] width 117 height 15
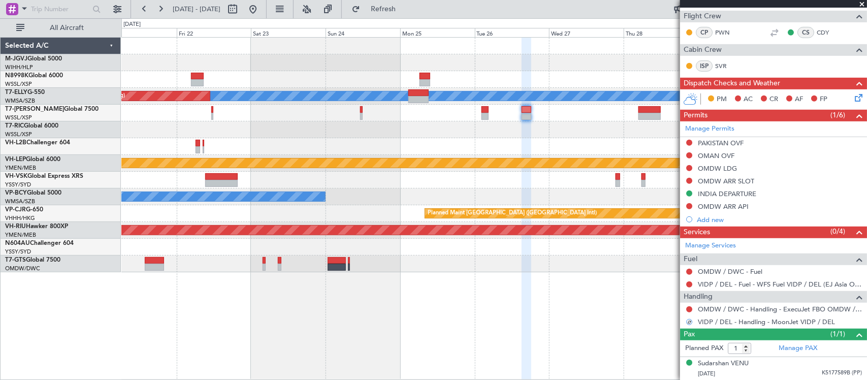
click at [361, 348] on div "Planned Maint [GEOGRAPHIC_DATA] (Seletar) [PERSON_NAME] Unplanned Maint [GEOGRA…" at bounding box center [493, 208] width 745 height 343
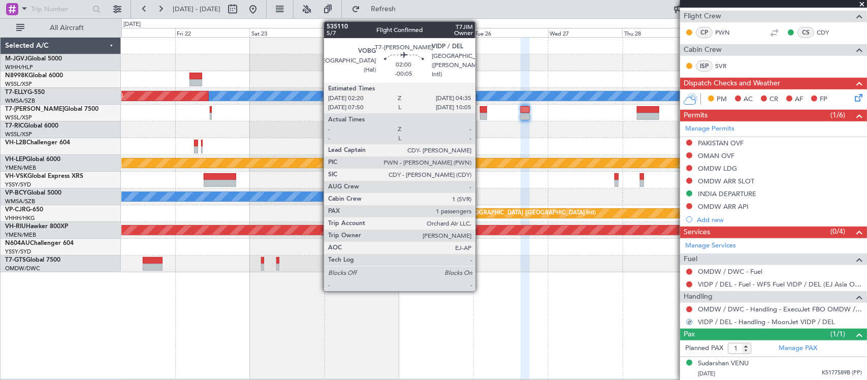
click at [480, 109] on div at bounding box center [483, 109] width 7 height 7
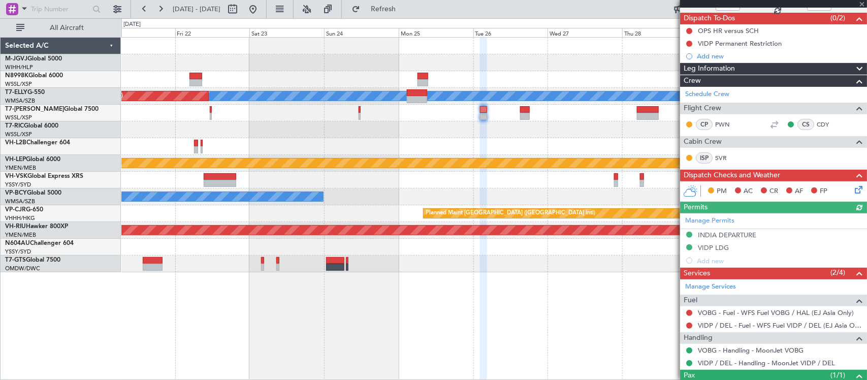
scroll to position [128, 0]
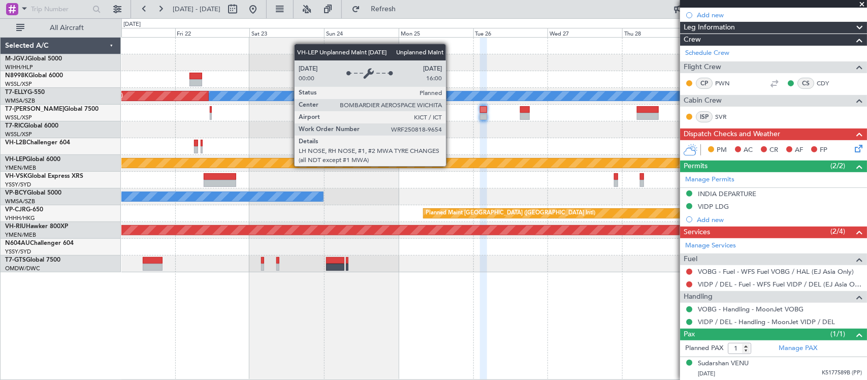
click at [529, 158] on div "Unplanned Maint Wichita (Wichita Mid-continent)" at bounding box center [311, 162] width 869 height 9
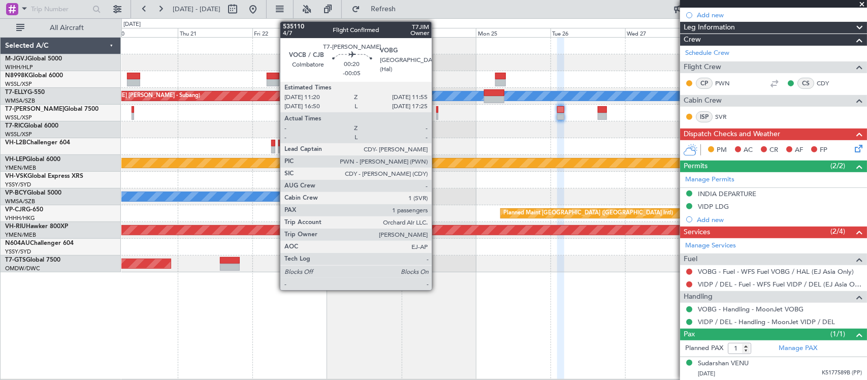
click at [437, 113] on div at bounding box center [437, 116] width 2 height 7
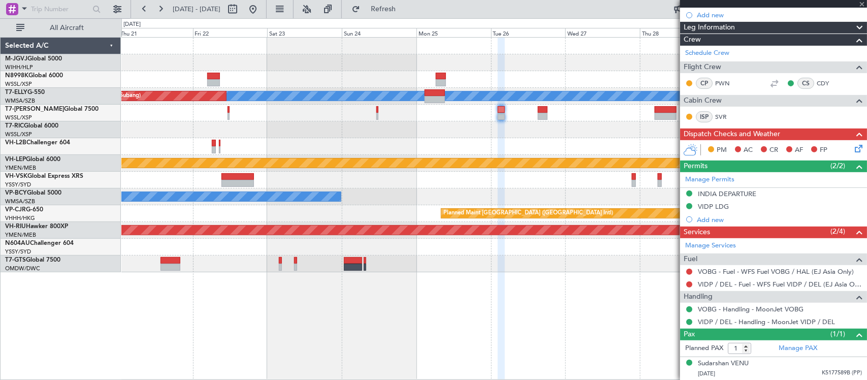
click at [508, 157] on div "Planned Maint [GEOGRAPHIC_DATA] (Seletar) [PERSON_NAME] Unplanned Maint [GEOGRA…" at bounding box center [493, 155] width 745 height 235
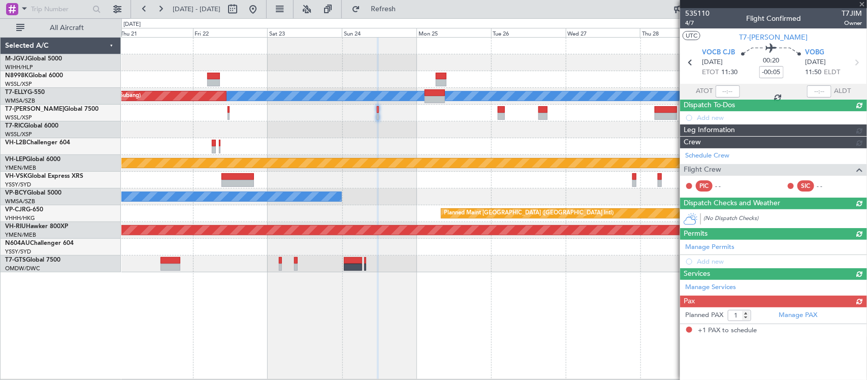
scroll to position [0, 0]
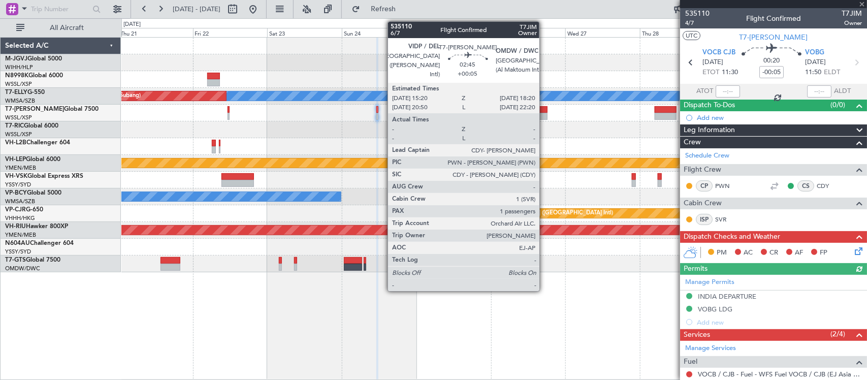
click at [544, 112] on div at bounding box center [543, 109] width 10 height 7
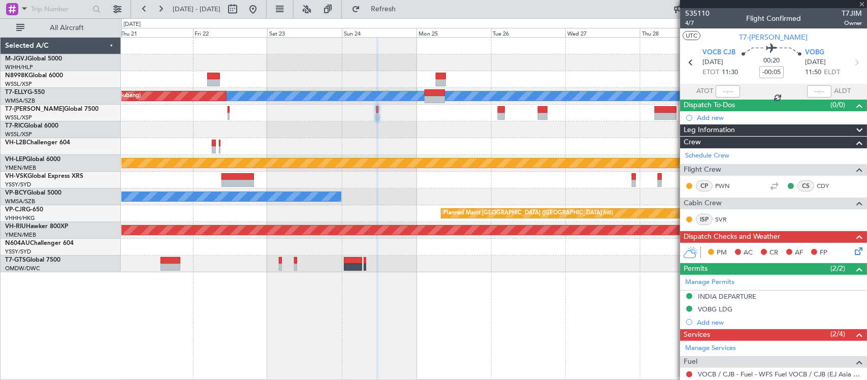
type input "+00:05"
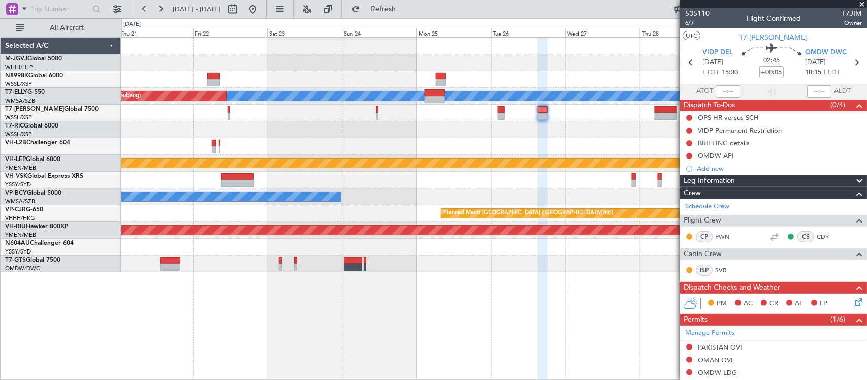
click at [641, 112] on div "Planned Maint [GEOGRAPHIC_DATA] (Seletar) [PERSON_NAME] Unplanned Maint [GEOGRA…" at bounding box center [493, 155] width 745 height 235
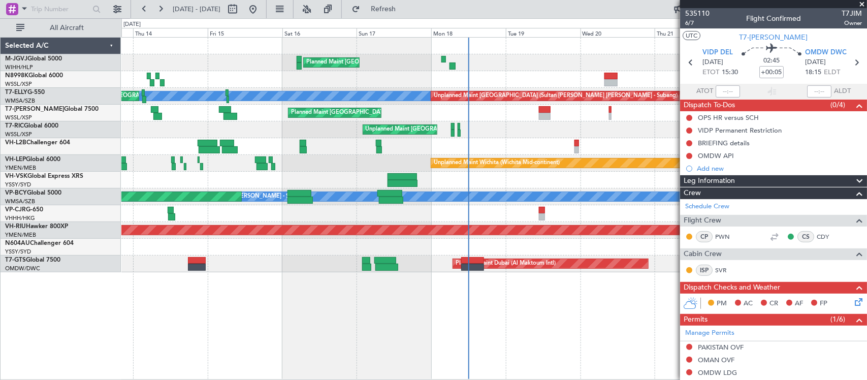
click at [468, 125] on div "Unplanned Maint [GEOGRAPHIC_DATA] (Seletar)" at bounding box center [493, 129] width 745 height 17
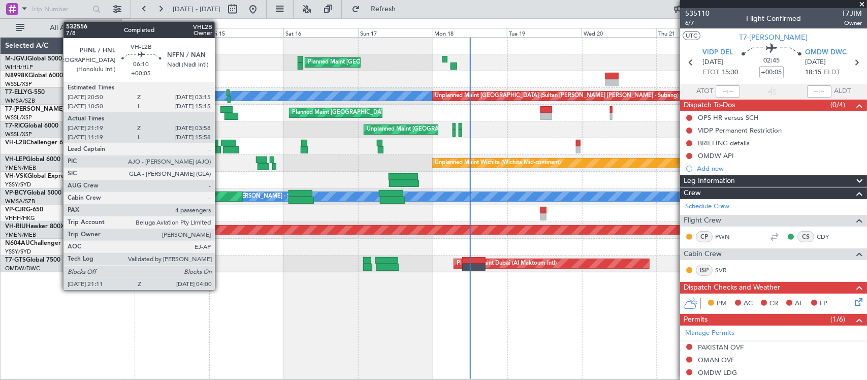
click at [221, 146] on div at bounding box center [210, 149] width 21 height 7
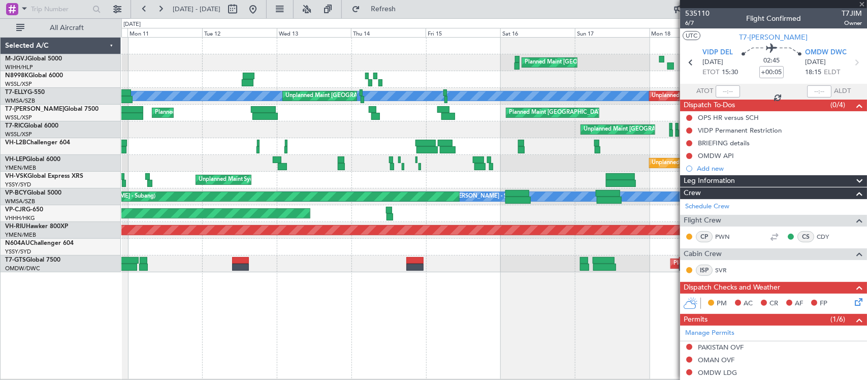
click at [475, 159] on div "Unplanned Maint Wichita (Wichita Mid-continent) Planned Maint [GEOGRAPHIC_DATA]…" at bounding box center [493, 163] width 745 height 17
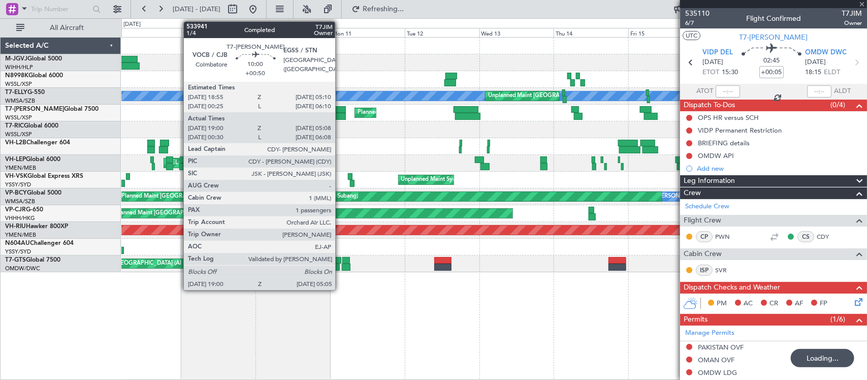
type input "21:29"
type input "03:53"
type input "4"
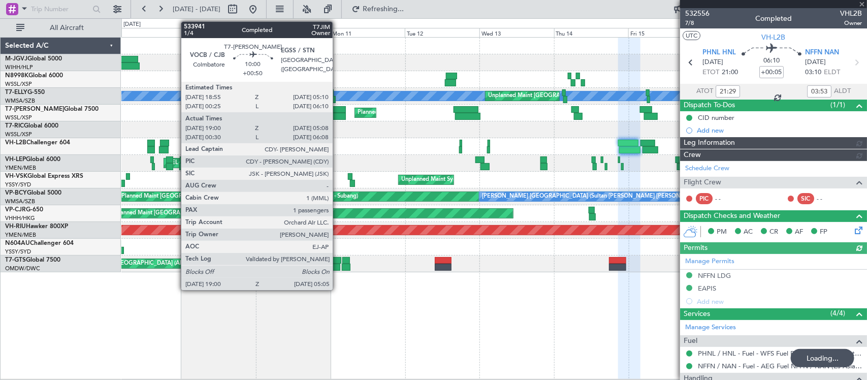
type input "[PERSON_NAME] (EYU)"
type input "A0016"
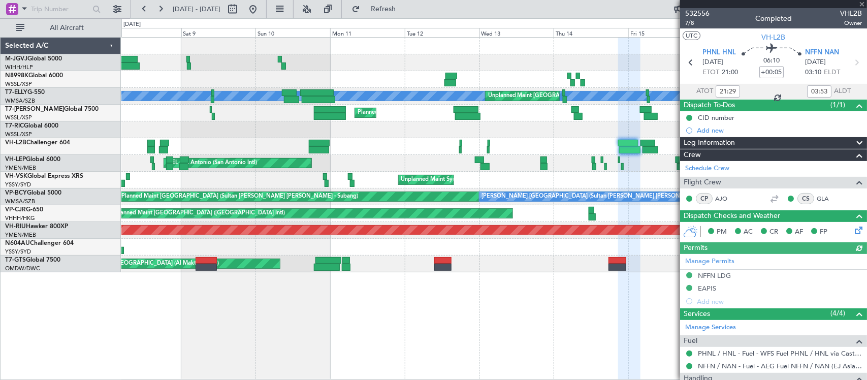
click at [559, 117] on div "Planned Maint [GEOGRAPHIC_DATA] (Seletar) [PERSON_NAME] Unplanned Maint [GEOGRA…" at bounding box center [493, 155] width 745 height 235
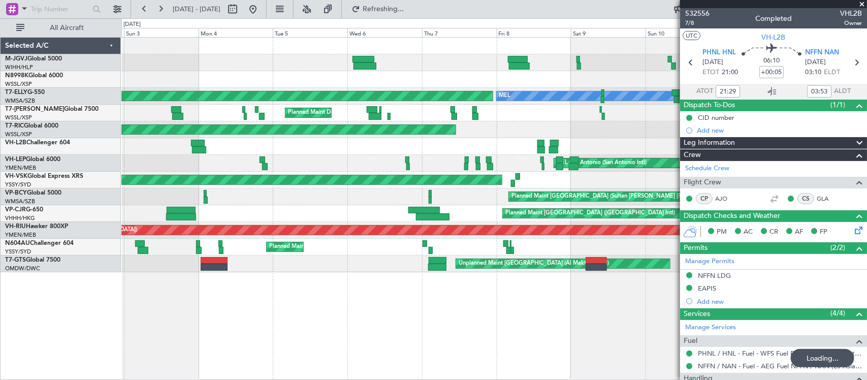
click at [615, 130] on div "[PERSON_NAME] AOG Maint Granada ([PERSON_NAME]) Unplanned Maint [GEOGRAPHIC_DAT…" at bounding box center [493, 155] width 745 height 235
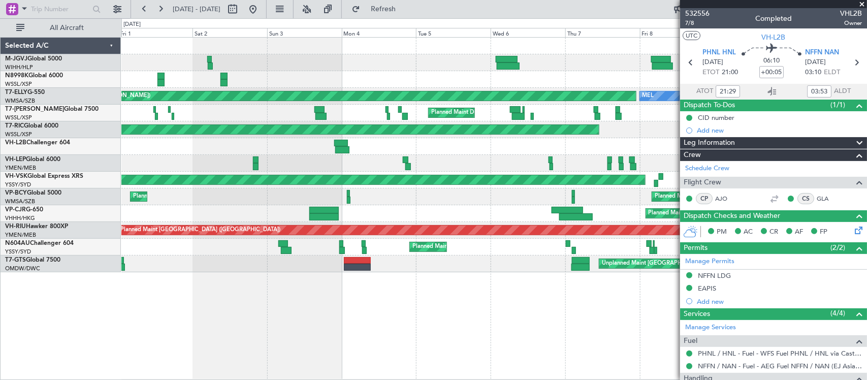
click at [367, 188] on div "AOG Maint Granada ([PERSON_NAME]) [PERSON_NAME] Unplanned Maint [GEOGRAPHIC_DAT…" at bounding box center [493, 155] width 745 height 235
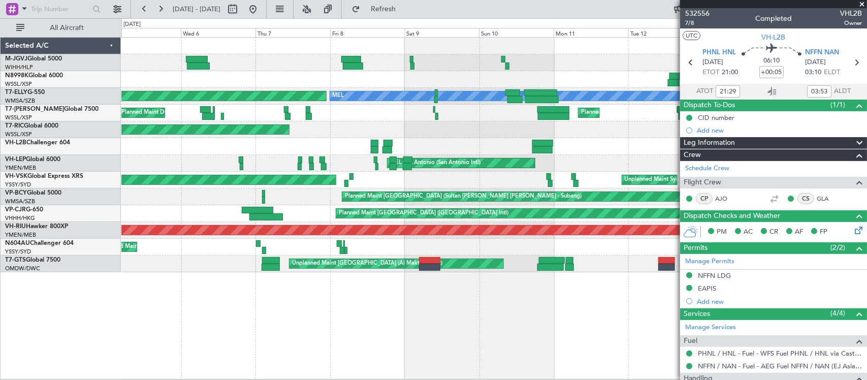
click at [293, 147] on div at bounding box center [493, 146] width 745 height 17
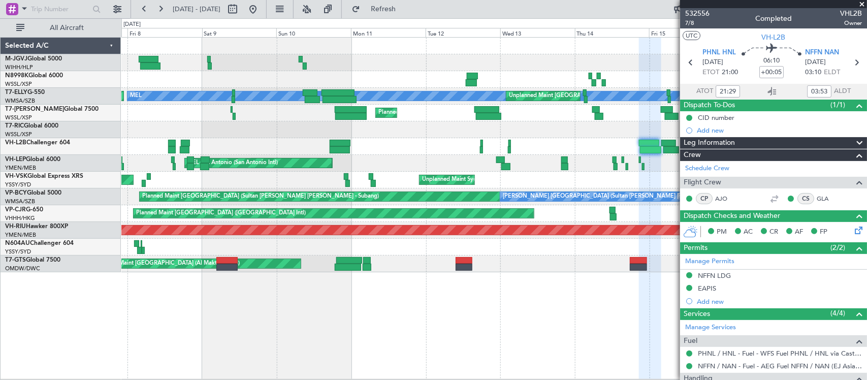
click at [314, 132] on div "Unplanned Maint [GEOGRAPHIC_DATA] (Seletar) Planned Maint [GEOGRAPHIC_DATA] (Se…" at bounding box center [493, 129] width 745 height 17
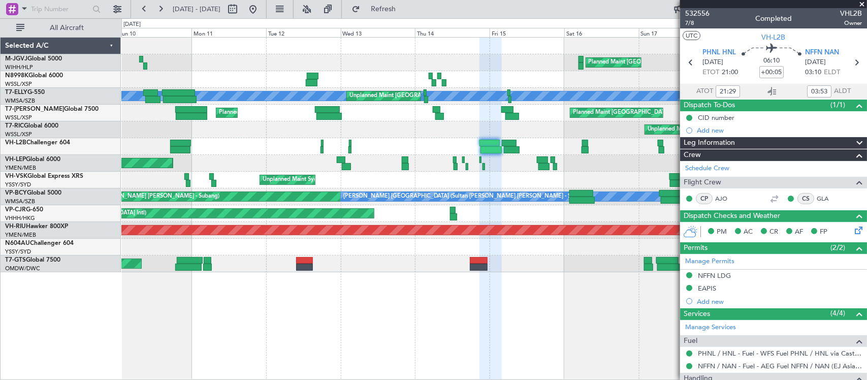
click at [412, 124] on div "Planned Maint [GEOGRAPHIC_DATA] (Seletar) [PERSON_NAME] Unplanned Maint [GEOGRA…" at bounding box center [493, 155] width 745 height 235
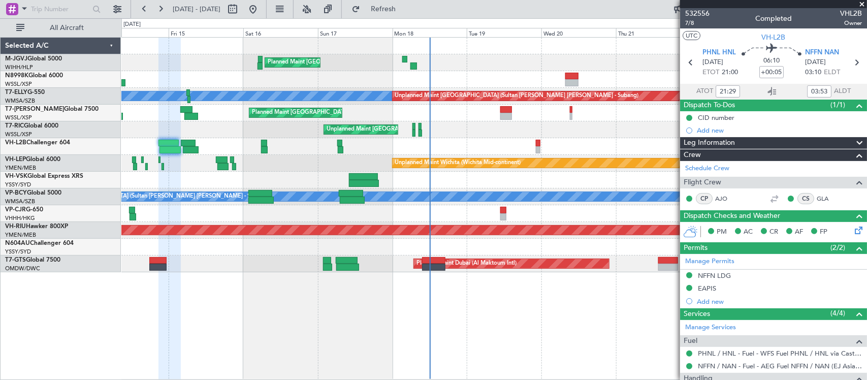
click at [168, 134] on div "Unplanned Maint [GEOGRAPHIC_DATA] (Seletar)" at bounding box center [493, 129] width 745 height 17
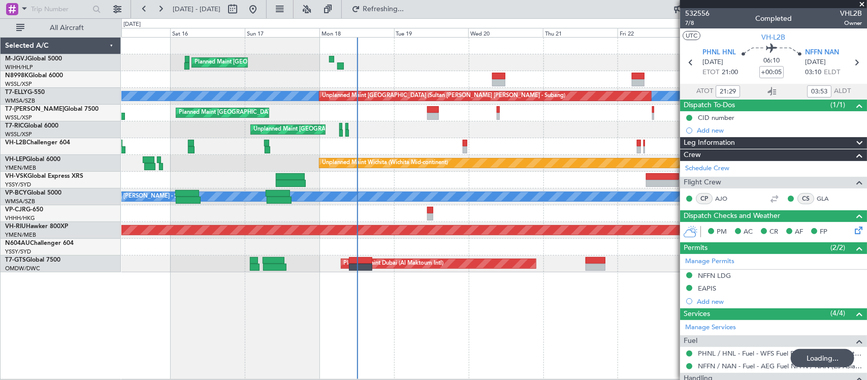
click at [444, 120] on div "Planned Maint [GEOGRAPHIC_DATA] (Seletar)" at bounding box center [493, 113] width 745 height 17
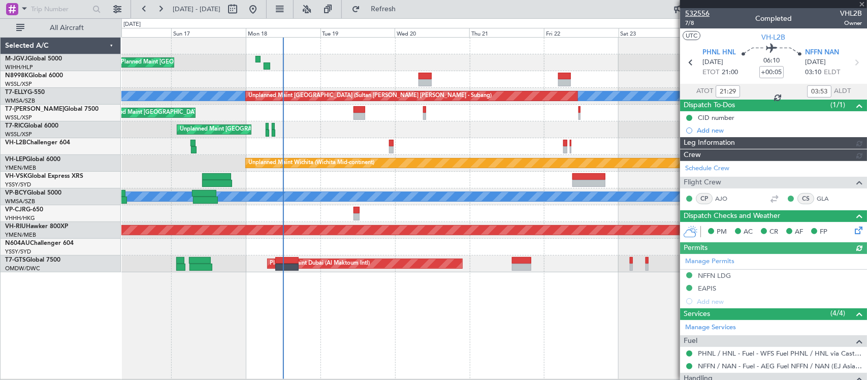
type input "[PERSON_NAME] (EYU)"
type input "A0016"
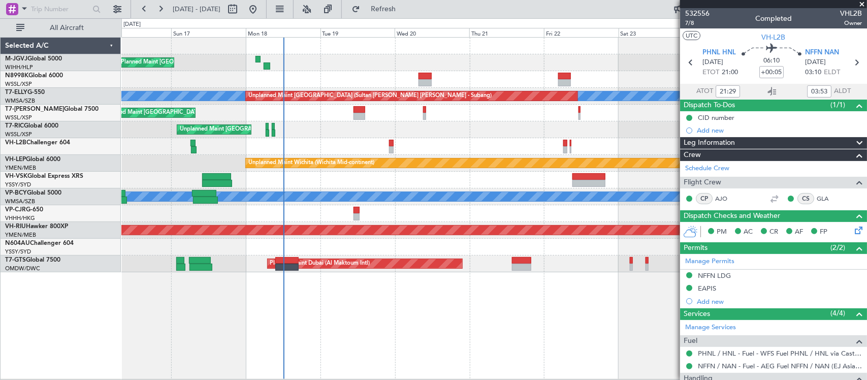
click at [418, 147] on div "Planned Maint [GEOGRAPHIC_DATA] (Seletar) [PERSON_NAME] Unplanned Maint [GEOGRA…" at bounding box center [493, 155] width 745 height 235
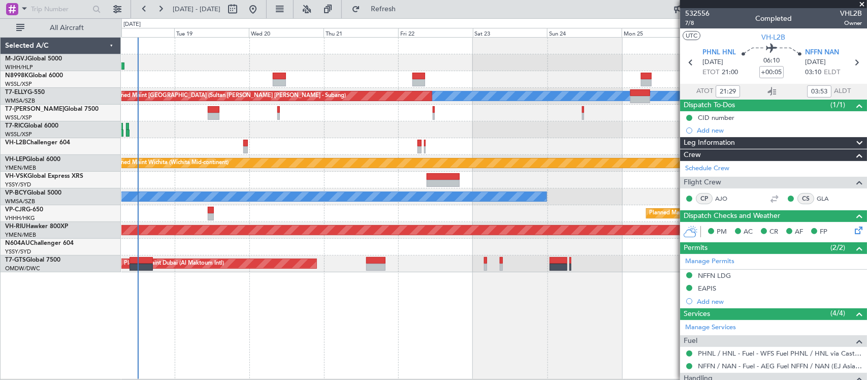
click at [536, 138] on div at bounding box center [493, 146] width 745 height 17
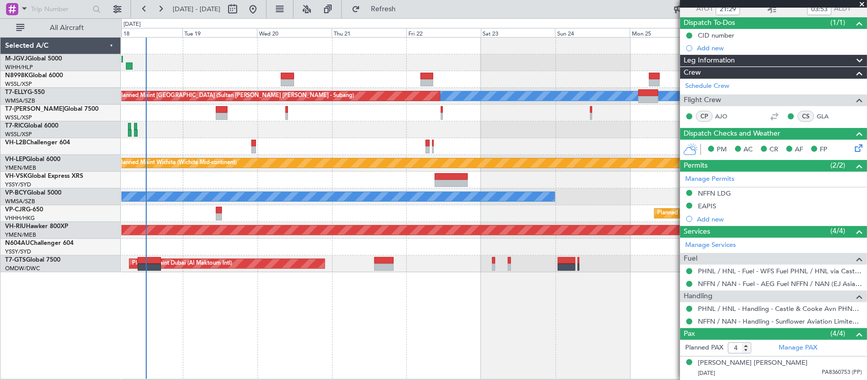
scroll to position [151, 0]
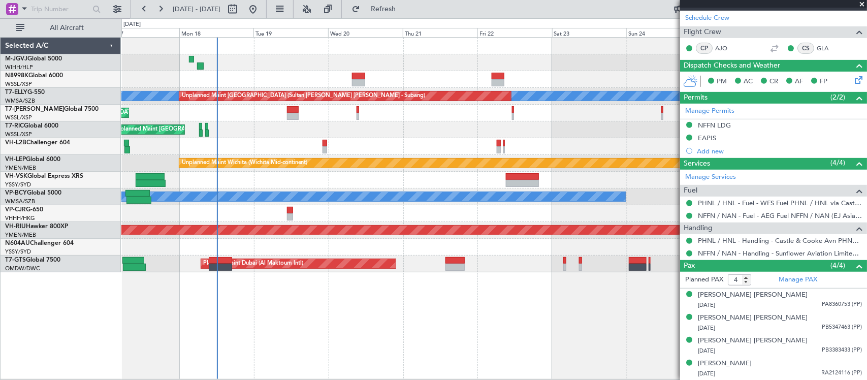
click at [356, 126] on div "Planned Maint [GEOGRAPHIC_DATA] (Seletar) [PERSON_NAME] Unplanned Maint [GEOGRA…" at bounding box center [493, 155] width 745 height 235
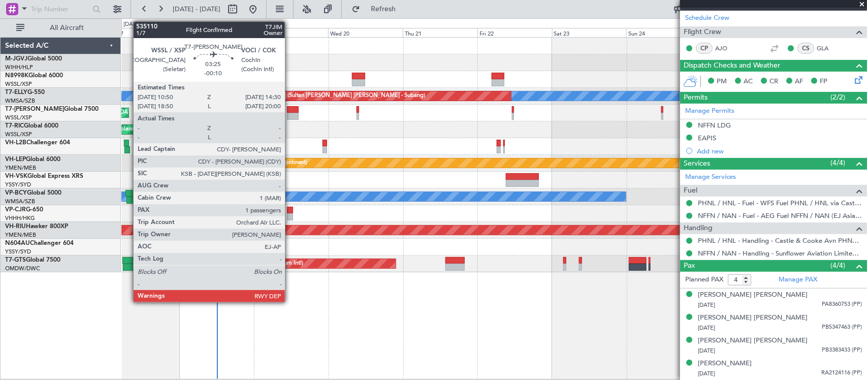
click at [290, 116] on div at bounding box center [293, 116] width 12 height 7
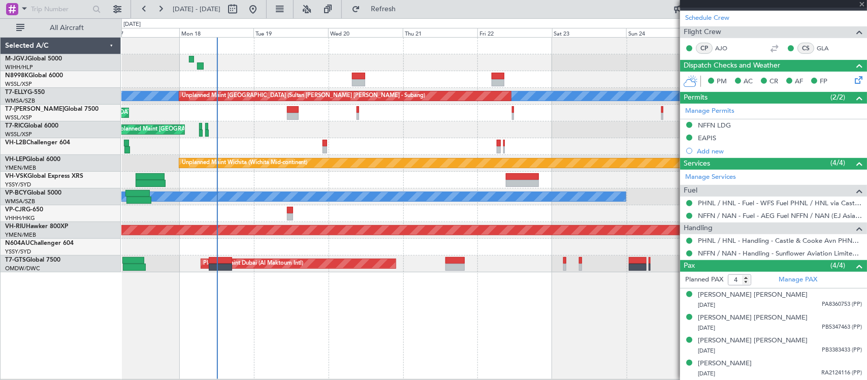
type input "-00:10"
type input "1"
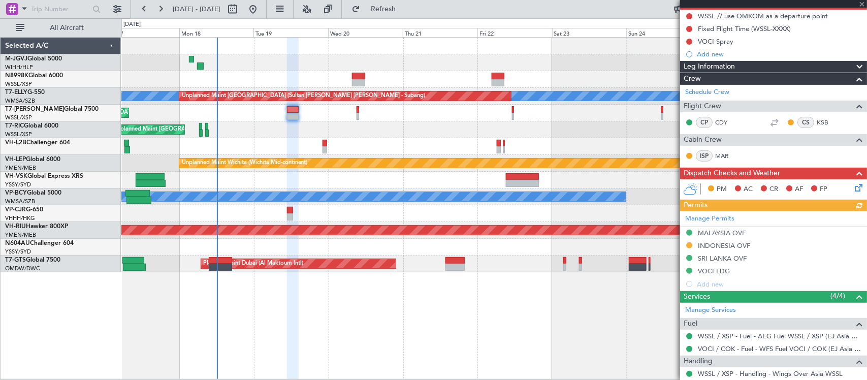
scroll to position [167, 0]
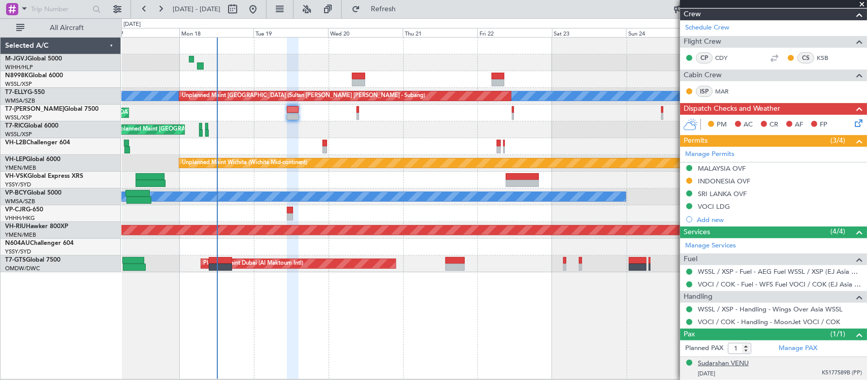
click at [716, 359] on div "Sudarshan VENU" at bounding box center [723, 363] width 51 height 10
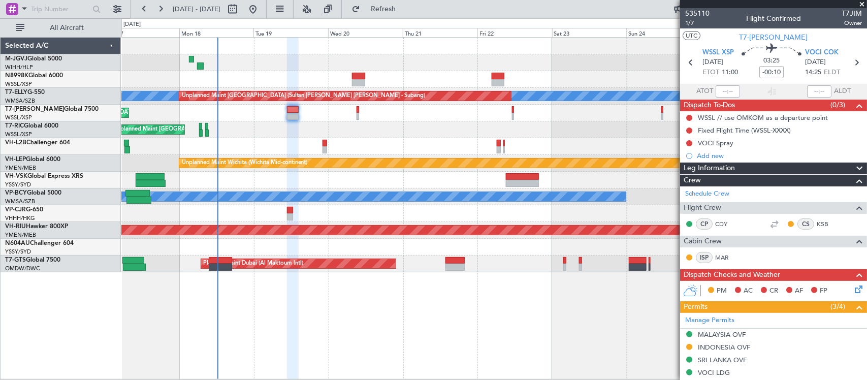
scroll to position [167, 0]
